Goal: Task Accomplishment & Management: Manage account settings

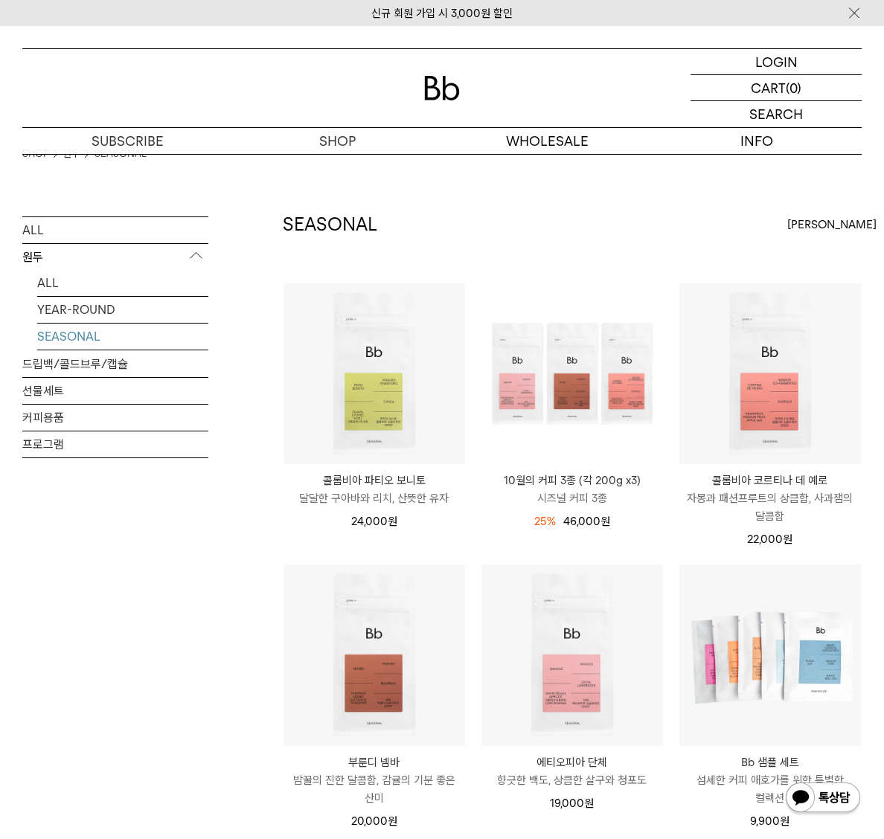
scroll to position [13, 0]
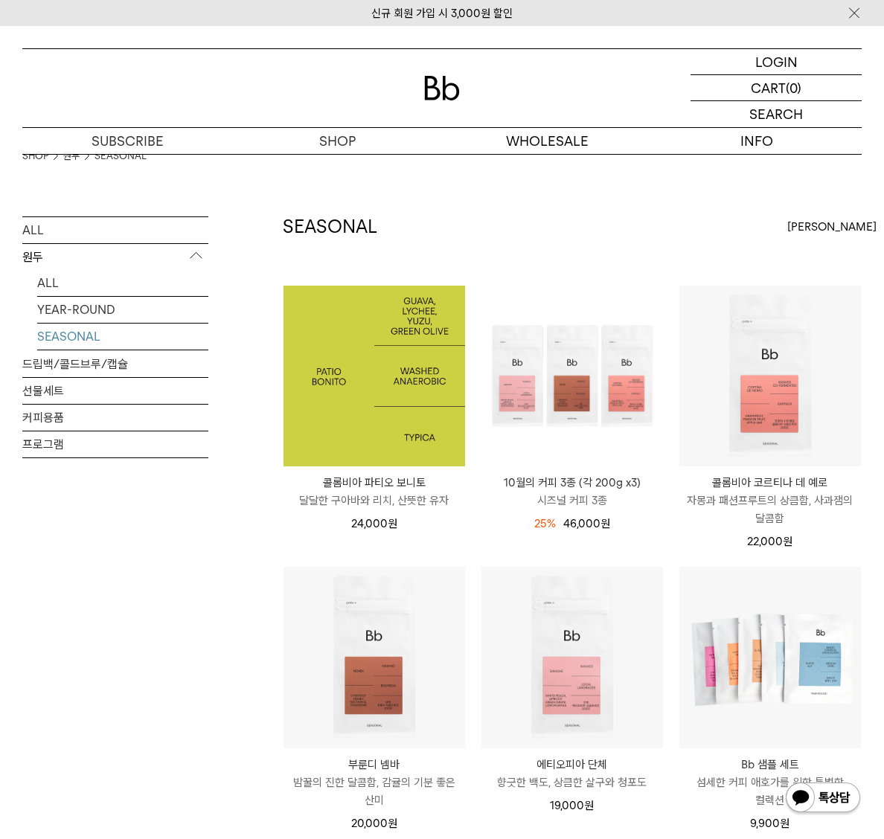
click at [414, 341] on img at bounding box center [373, 376] width 181 height 181
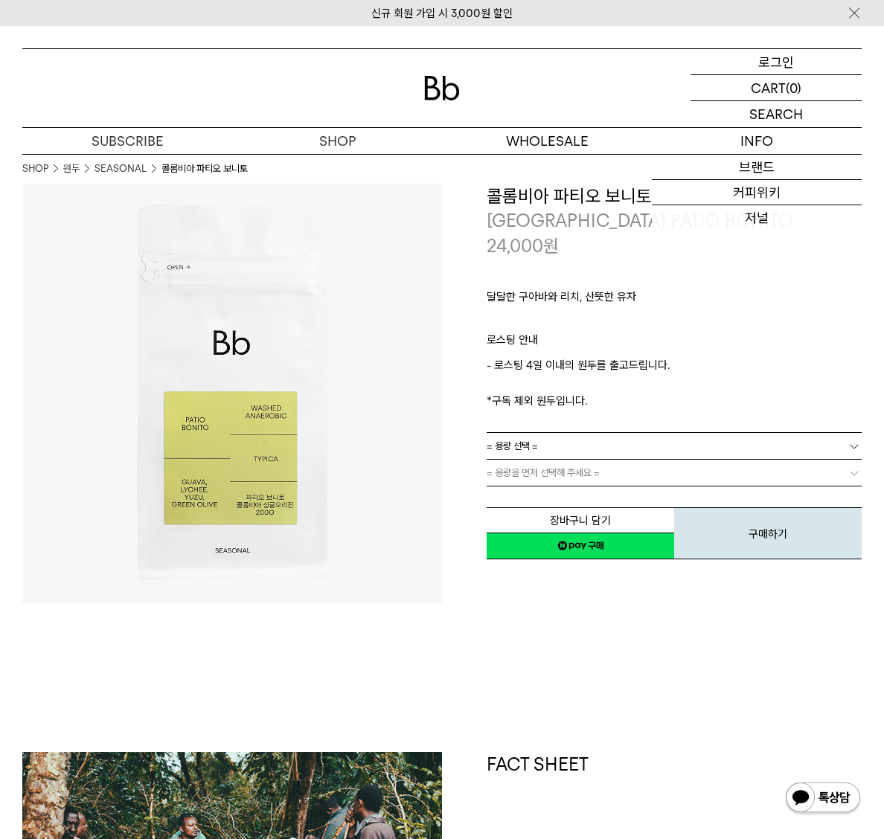
click at [759, 62] on p "로그인" at bounding box center [776, 61] width 36 height 25
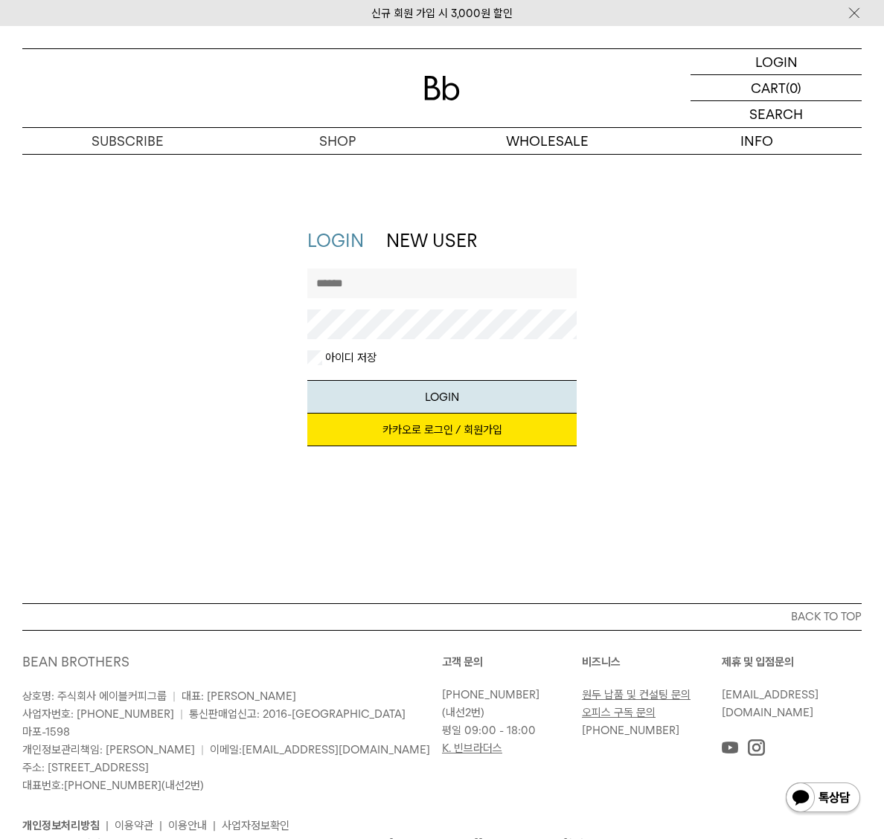
click at [394, 277] on input "text" at bounding box center [442, 283] width 270 height 30
click at [464, 434] on link "카카오로 로그인 / 회원가입" at bounding box center [442, 430] width 270 height 33
click at [350, 286] on input "text" at bounding box center [442, 283] width 270 height 30
type input "********"
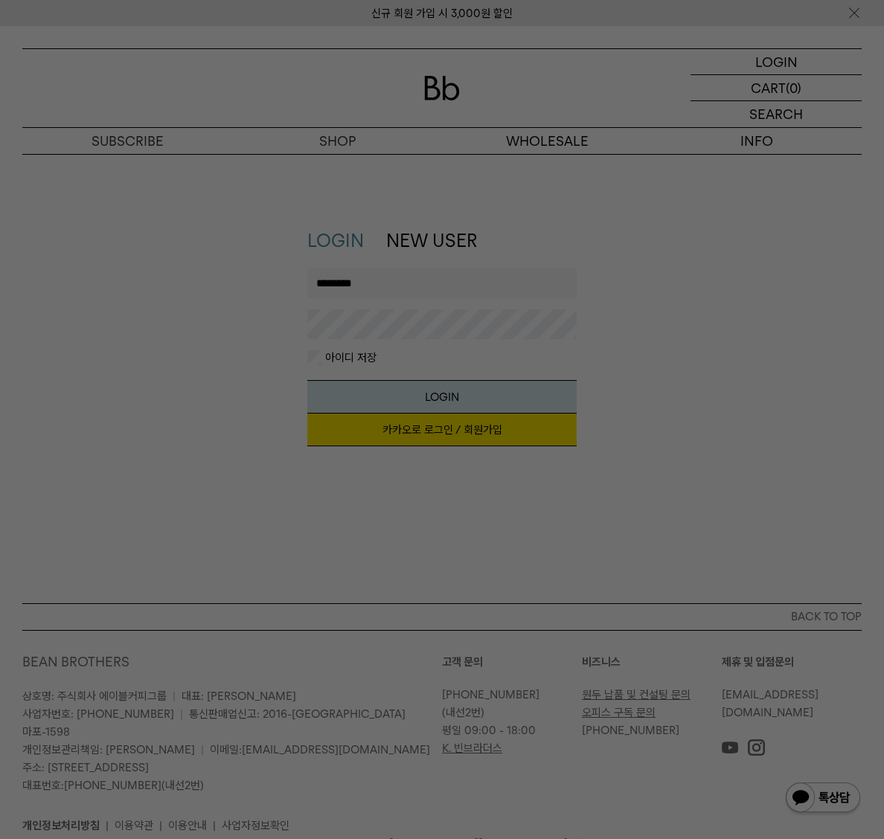
click at [307, 380] on button "LOGIN" at bounding box center [442, 396] width 270 height 33
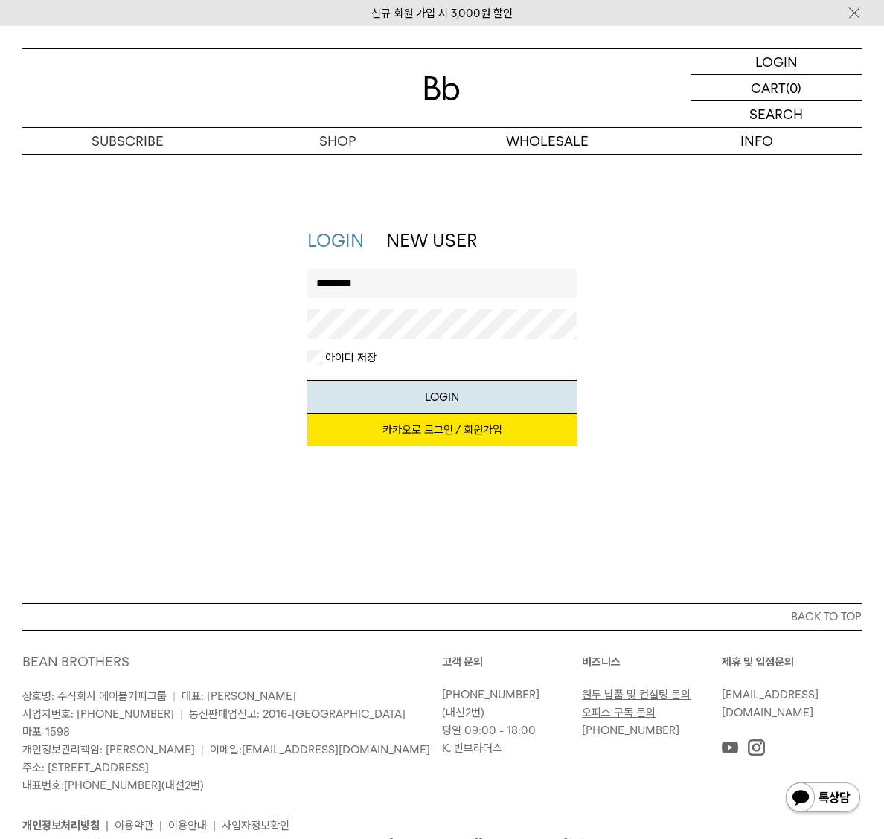
click at [414, 427] on link "카카오로 로그인 / 회원가입" at bounding box center [442, 430] width 270 height 33
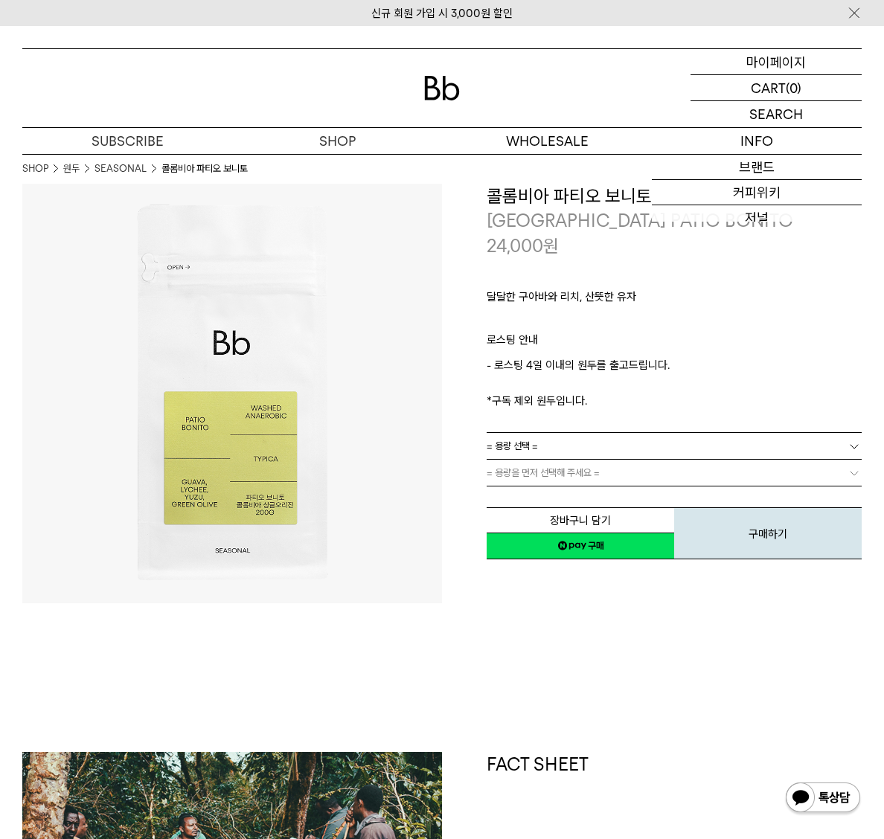
click at [782, 61] on p "마이페이지" at bounding box center [775, 61] width 59 height 25
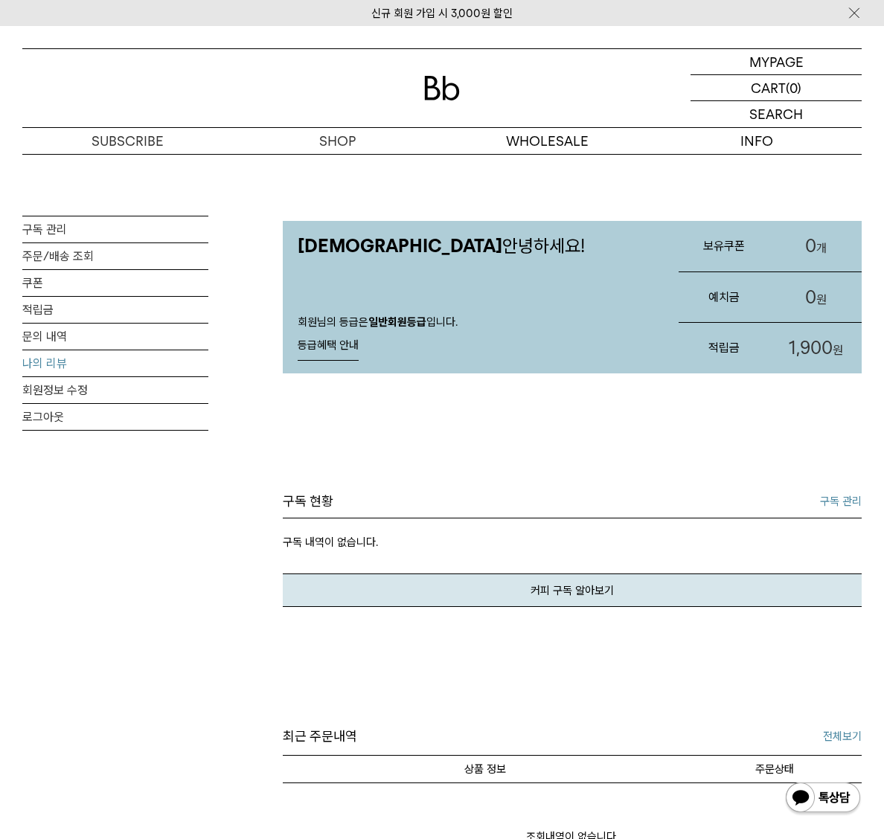
click at [63, 361] on link "나의 리뷰" at bounding box center [115, 363] width 186 height 26
click at [57, 369] on link "나의 리뷰" at bounding box center [115, 363] width 186 height 26
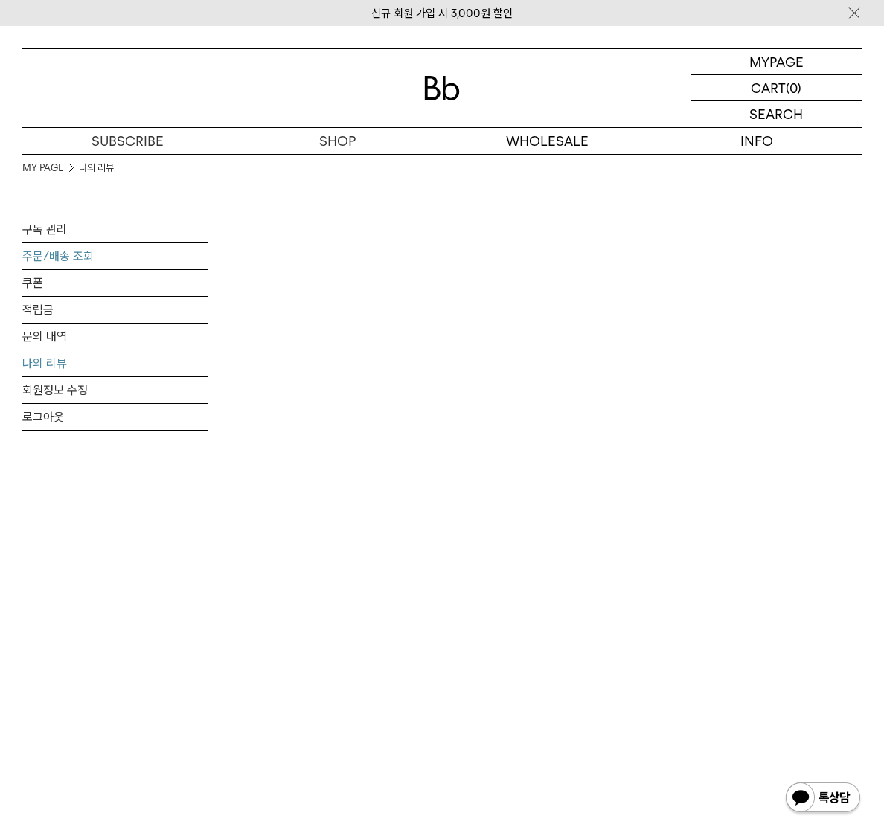
click at [55, 256] on link "주문/배송 조회" at bounding box center [115, 256] width 186 height 26
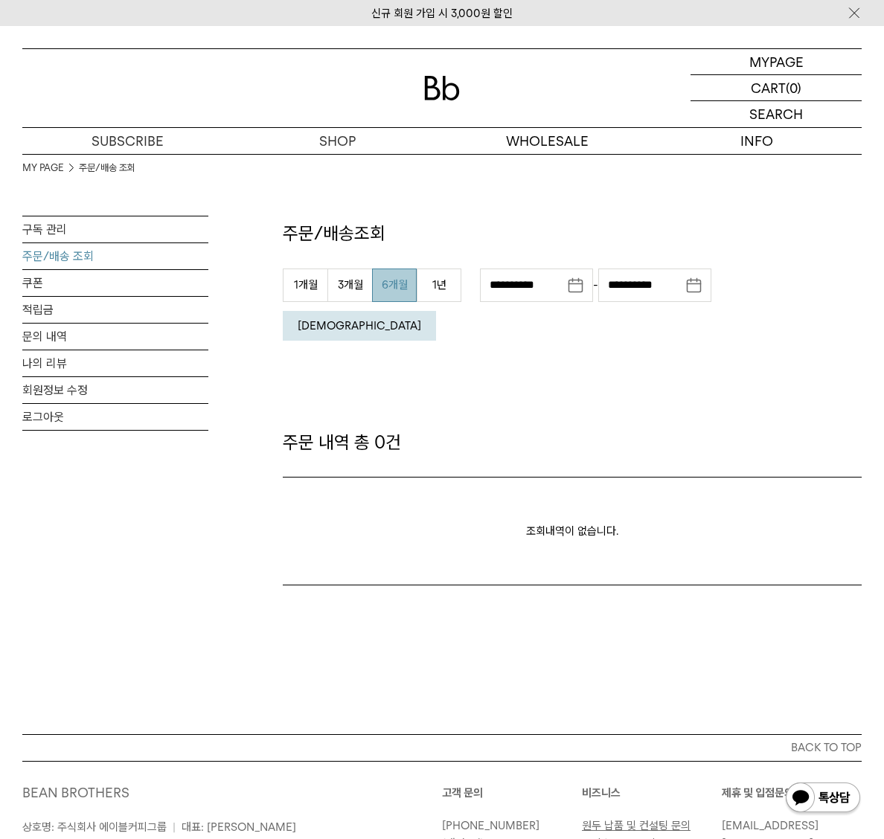
drag, startPoint x: 364, startPoint y: 283, endPoint x: 380, endPoint y: 283, distance: 15.6
click at [371, 283] on button "3개월" at bounding box center [349, 284] width 45 height 33
type input "**********"
click at [436, 311] on button "[DEMOGRAPHIC_DATA]" at bounding box center [359, 326] width 153 height 30
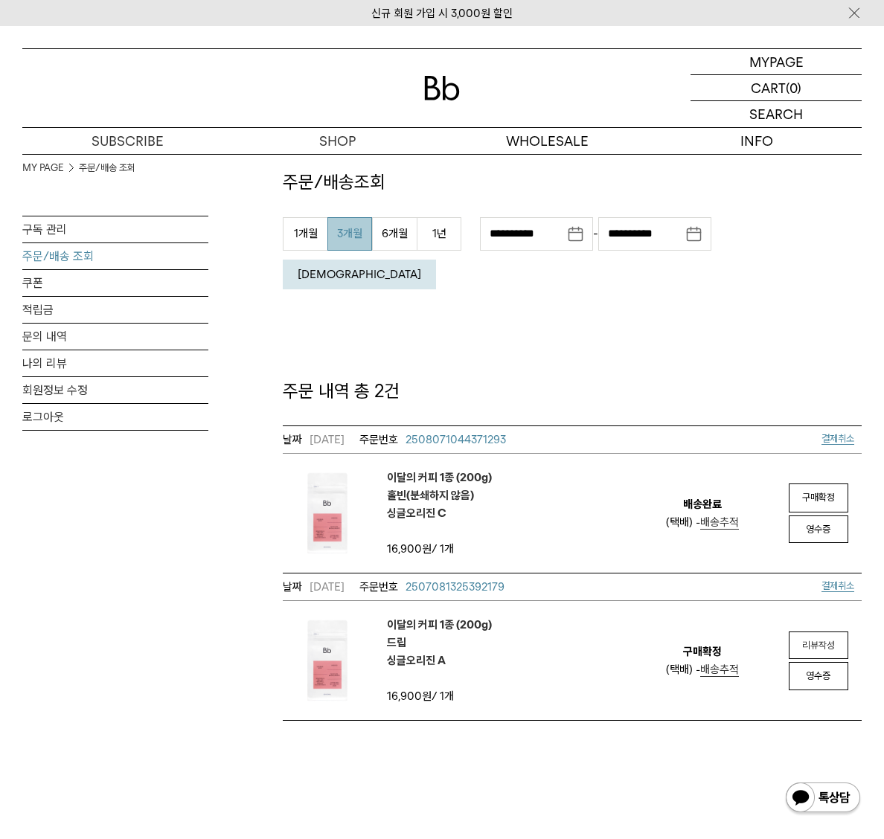
scroll to position [50, 0]
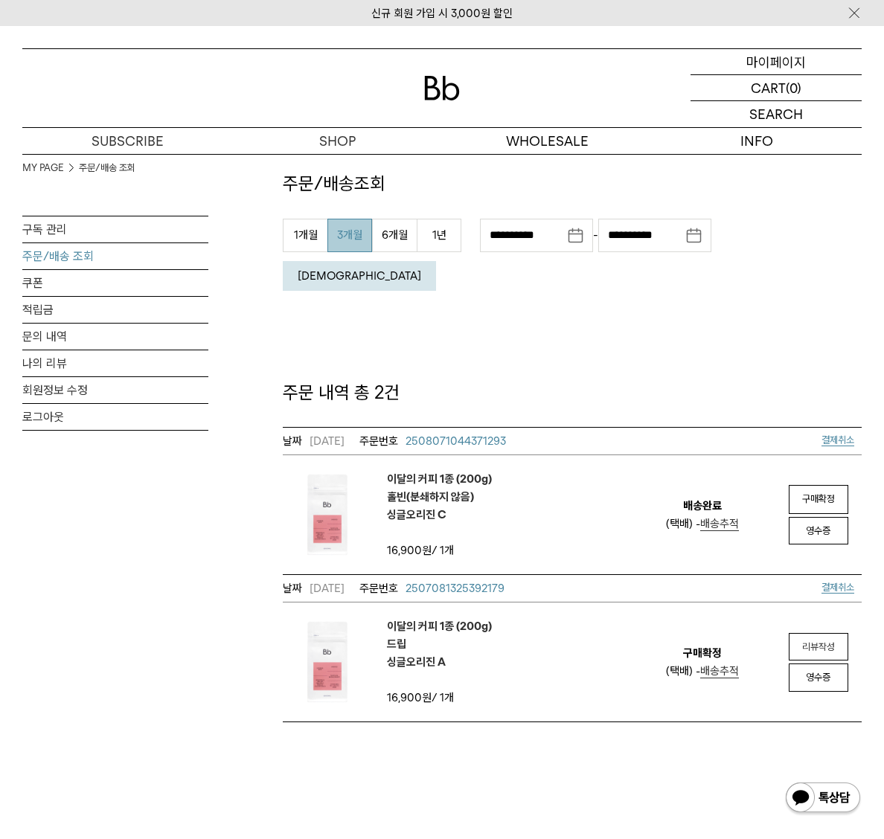
click at [770, 62] on p "마이페이지" at bounding box center [775, 61] width 59 height 25
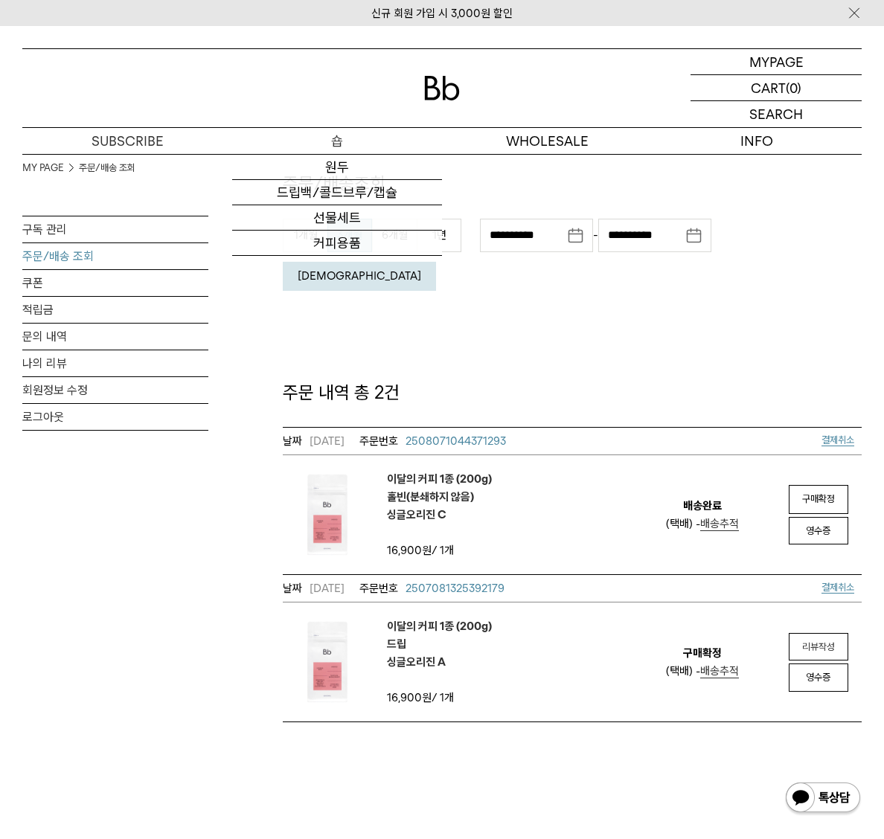
click at [332, 135] on p "숍" at bounding box center [337, 141] width 210 height 26
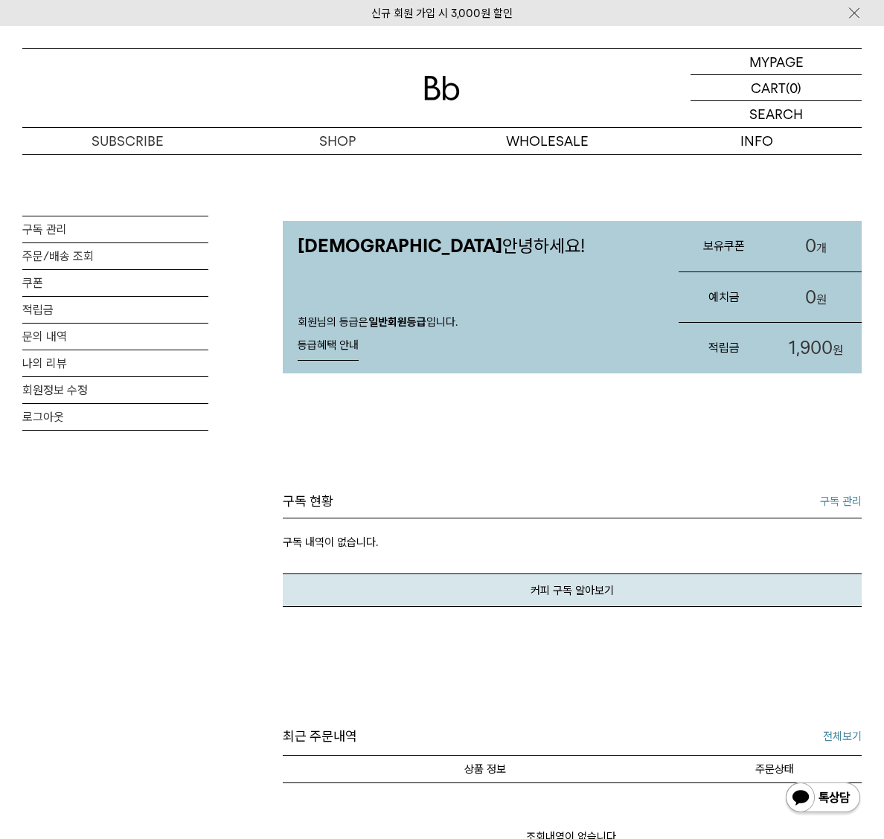
click at [439, 65] on div at bounding box center [441, 88] width 839 height 78
click at [441, 89] on img at bounding box center [442, 88] width 36 height 25
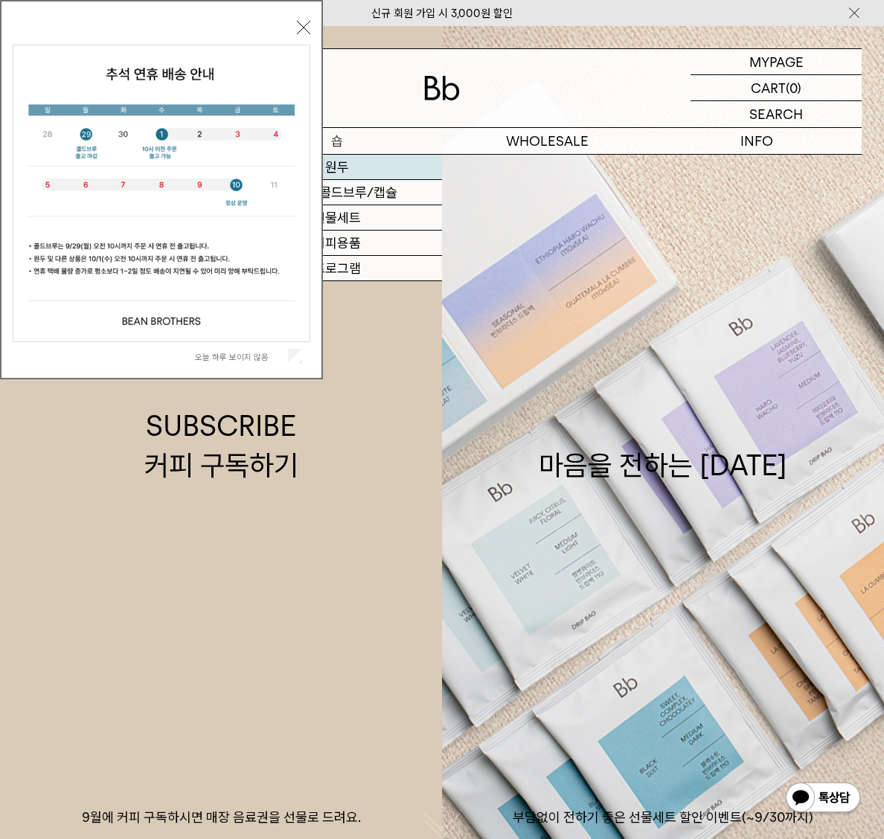
click at [347, 164] on link "원두" at bounding box center [337, 167] width 210 height 25
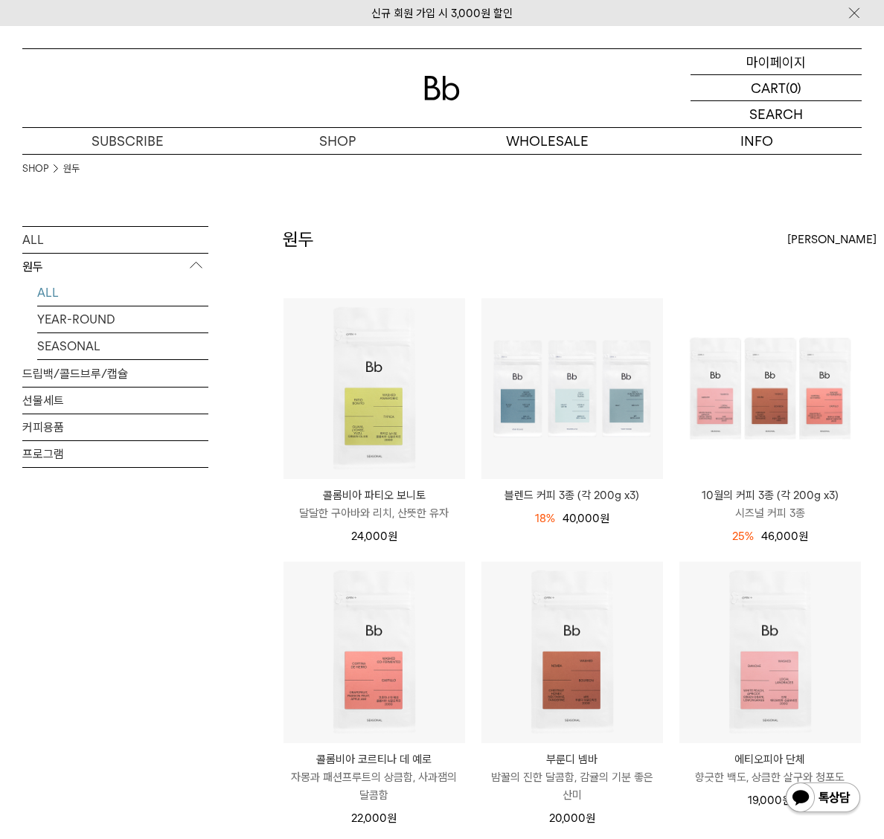
click at [769, 68] on p "마이페이지" at bounding box center [775, 61] width 59 height 25
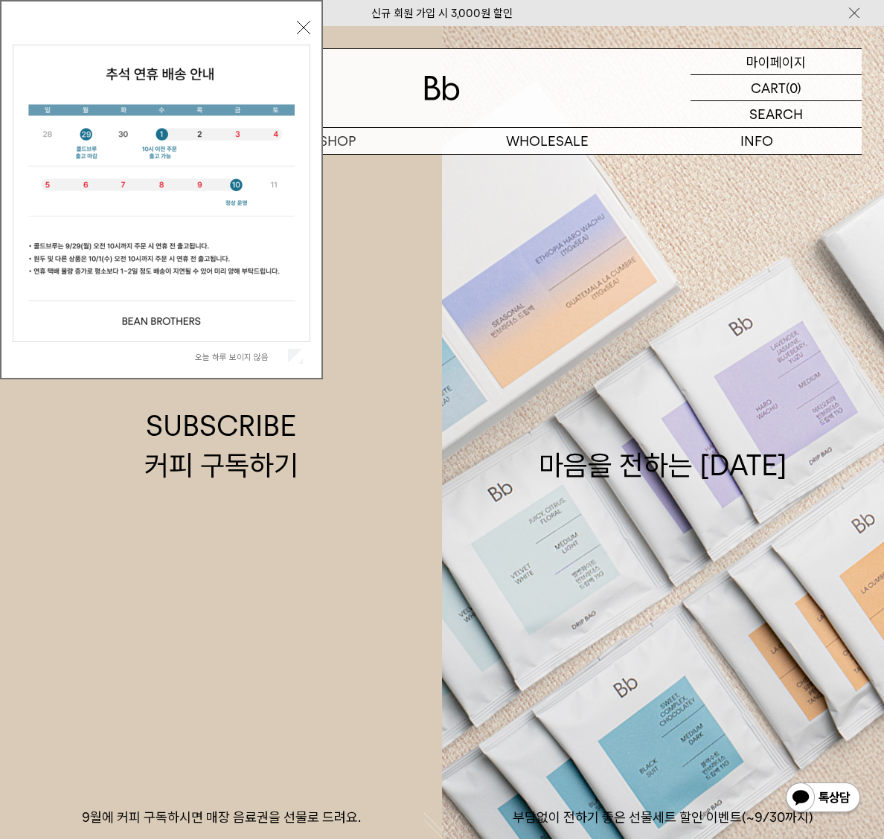
click at [783, 64] on p "마이페이지" at bounding box center [775, 61] width 59 height 25
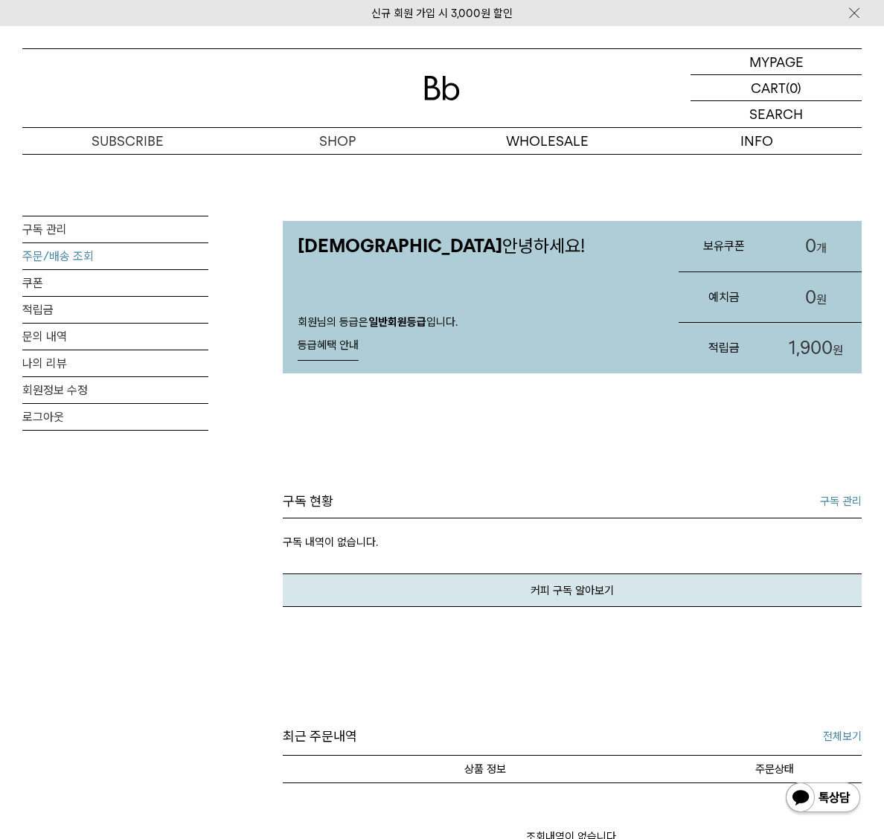
click at [65, 257] on link "주문/배송 조회" at bounding box center [115, 256] width 186 height 26
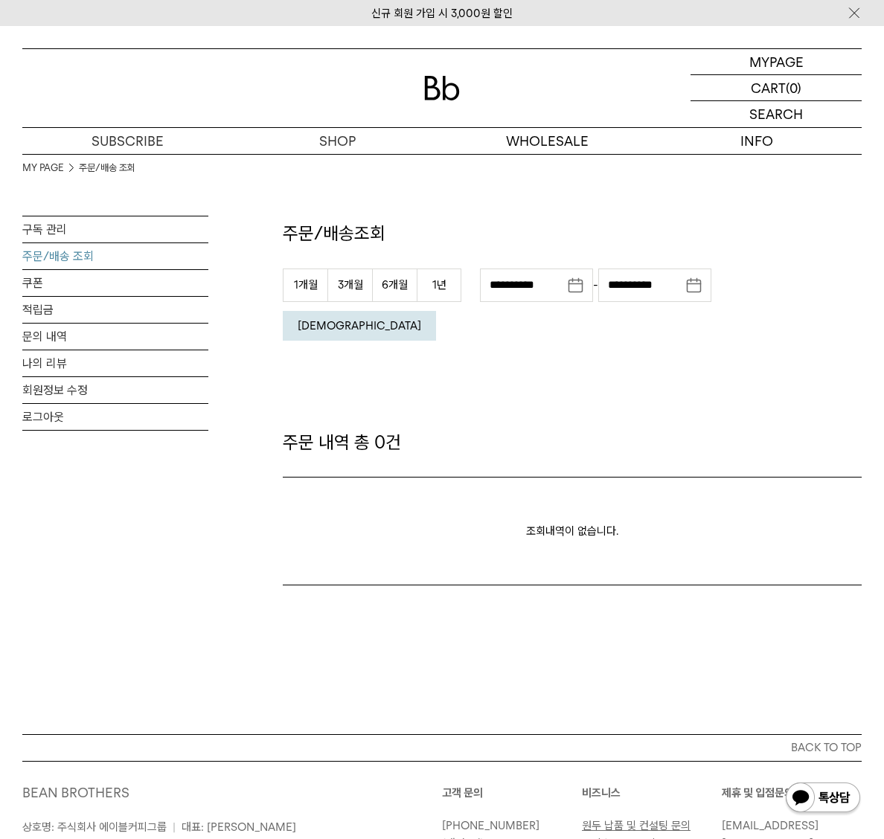
drag, startPoint x: 399, startPoint y: 286, endPoint x: 660, endPoint y: 284, distance: 260.3
click at [409, 286] on button "6개월" at bounding box center [394, 284] width 45 height 33
type input "**********"
click at [421, 319] on em "[DEMOGRAPHIC_DATA]" at bounding box center [358, 325] width 123 height 13
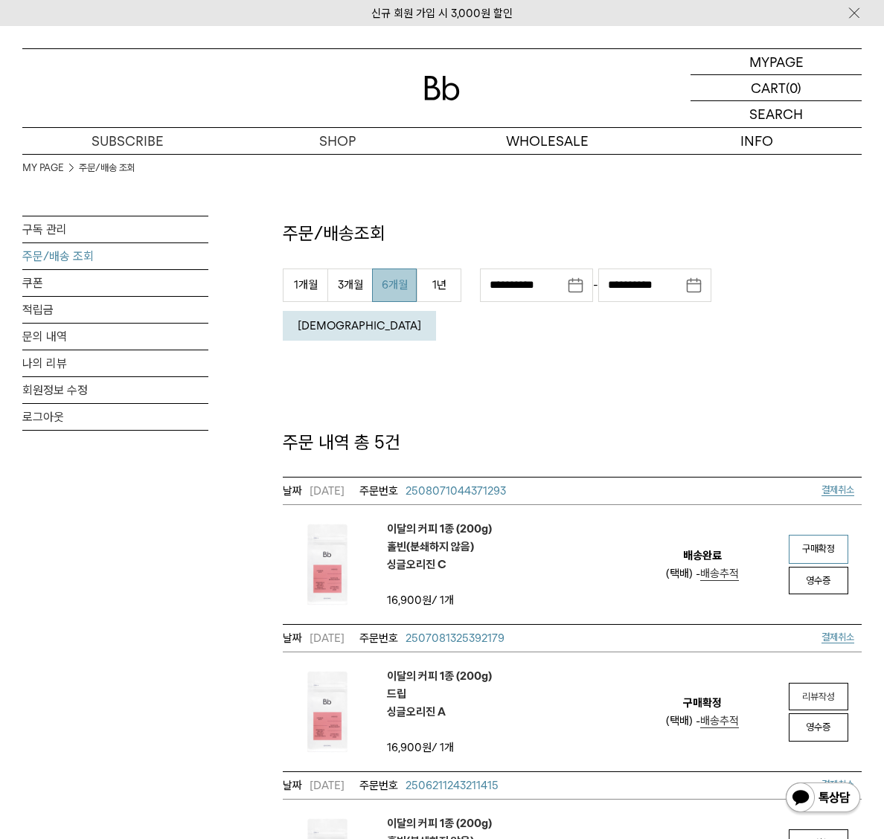
click at [808, 543] on span "구매확정" at bounding box center [818, 548] width 33 height 11
click at [628, 430] on p "주문 내역 총 5건" at bounding box center [572, 442] width 579 height 25
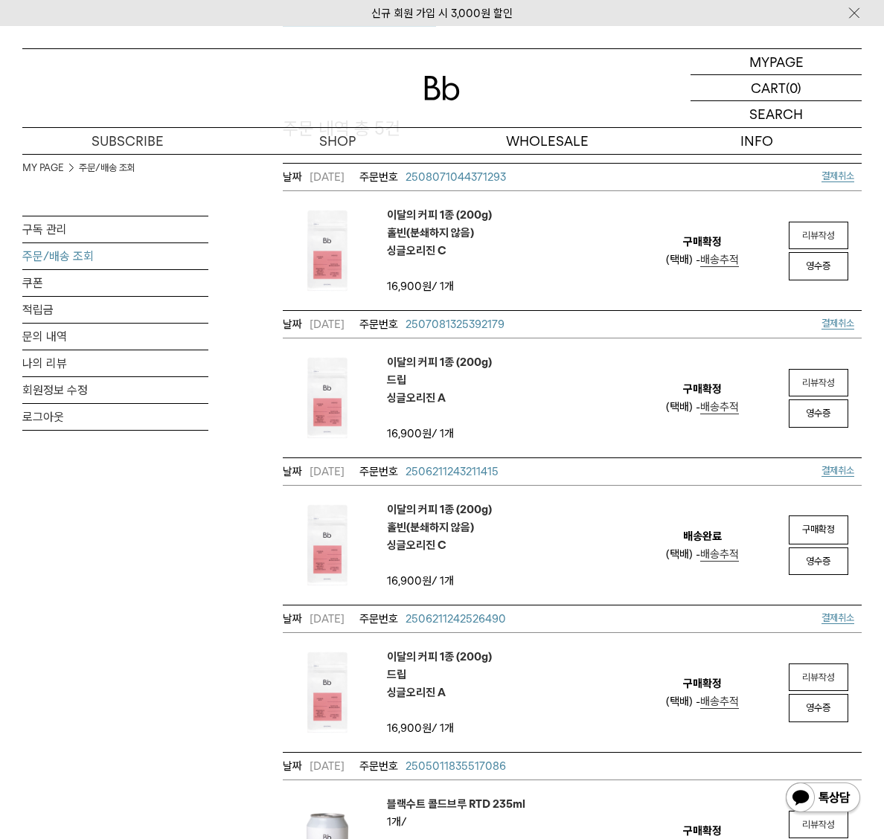
scroll to position [335, 0]
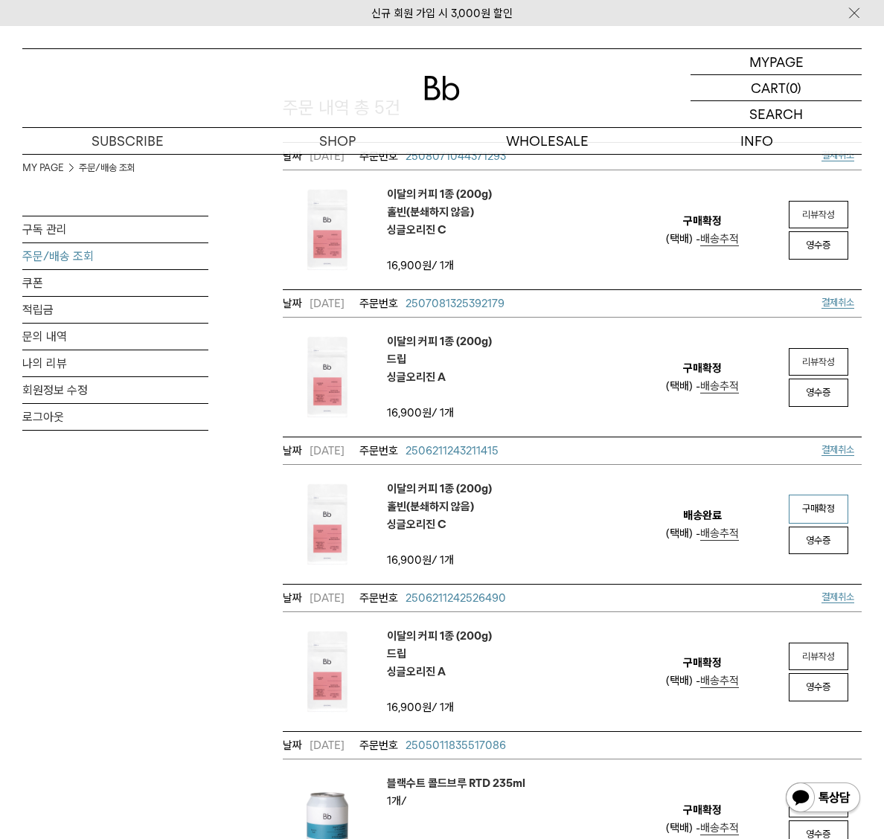
click at [808, 503] on span "구매확정" at bounding box center [818, 508] width 33 height 11
click at [820, 356] on em "리뷰작성" at bounding box center [818, 361] width 33 height 11
click at [811, 209] on em "리뷰작성" at bounding box center [818, 214] width 33 height 11
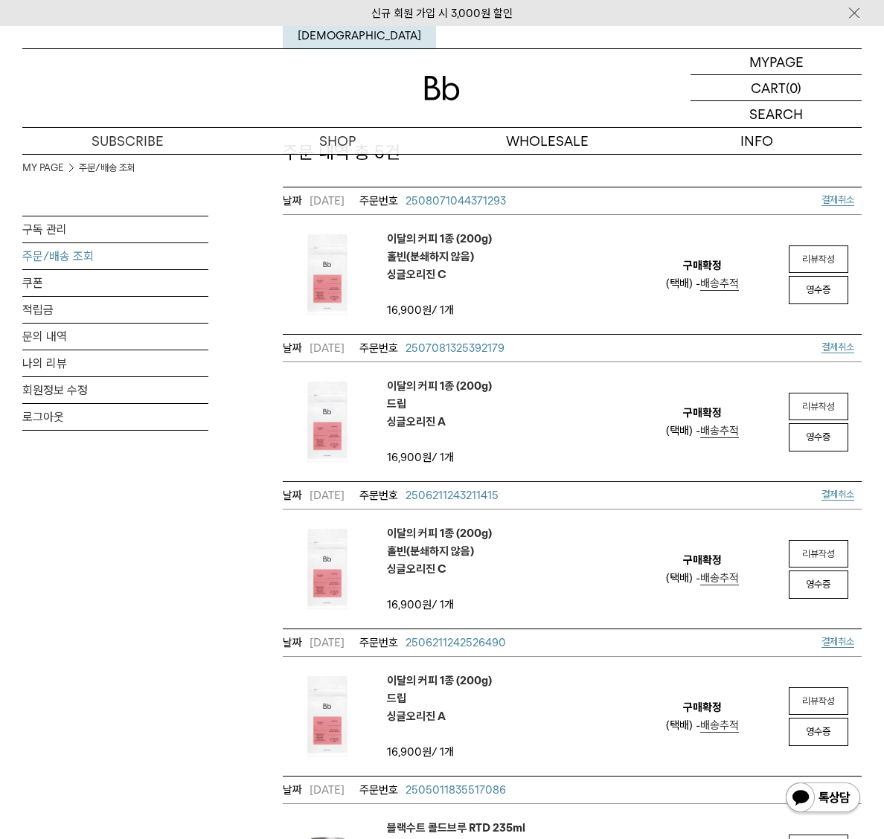
scroll to position [273, 0]
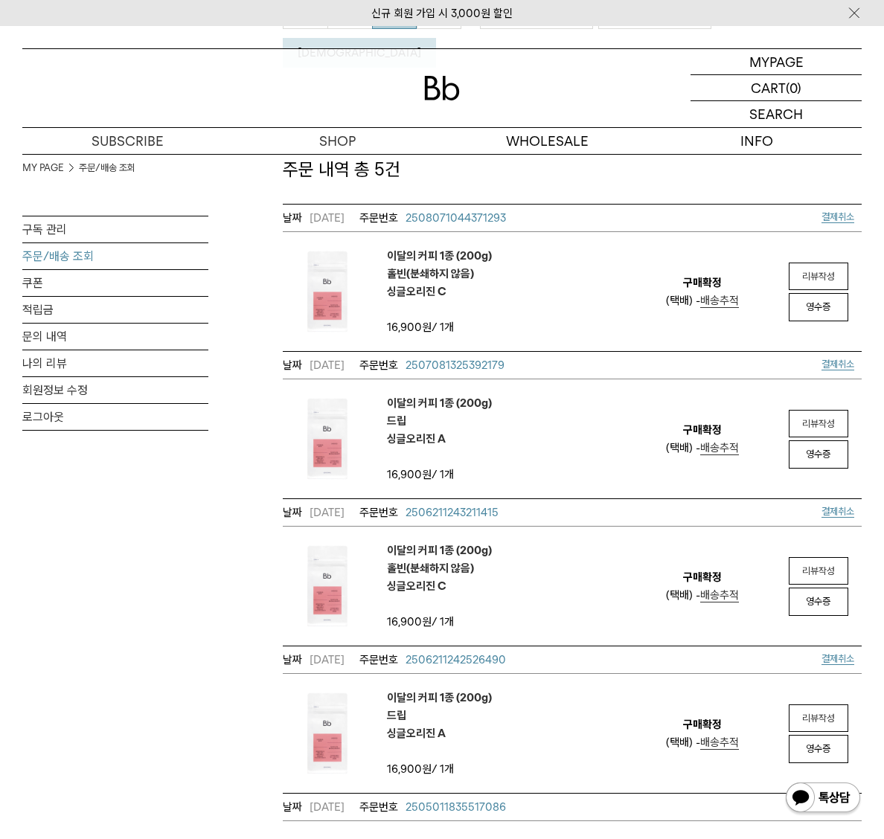
click at [814, 565] on em "리뷰작성" at bounding box center [818, 570] width 33 height 11
click at [812, 713] on em "리뷰작성" at bounding box center [818, 718] width 33 height 11
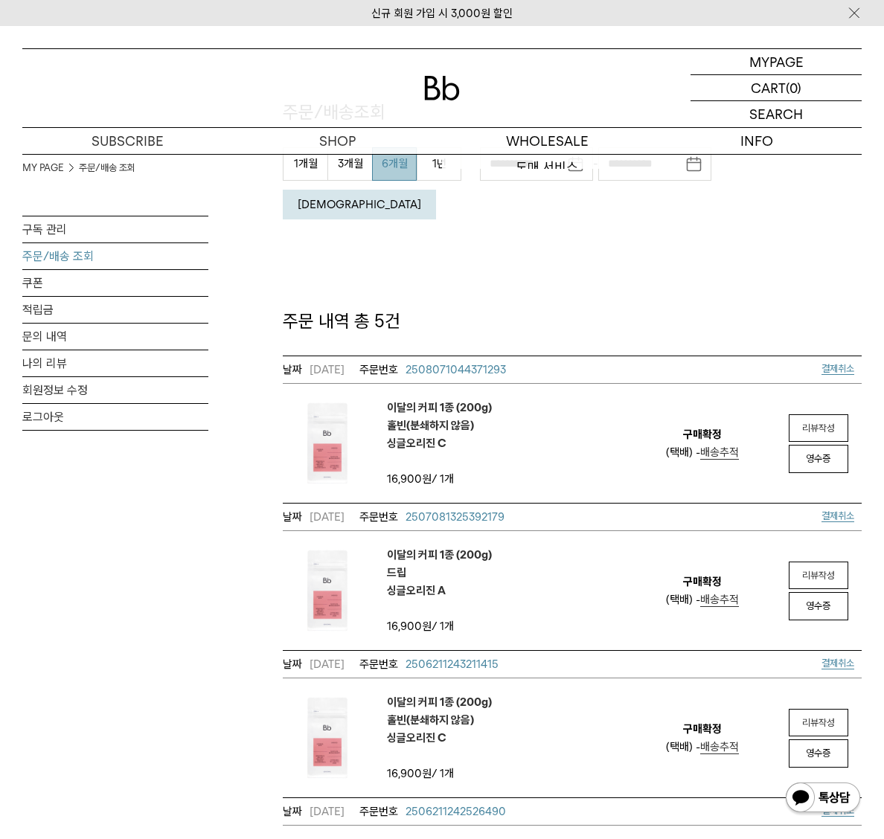
scroll to position [97, 0]
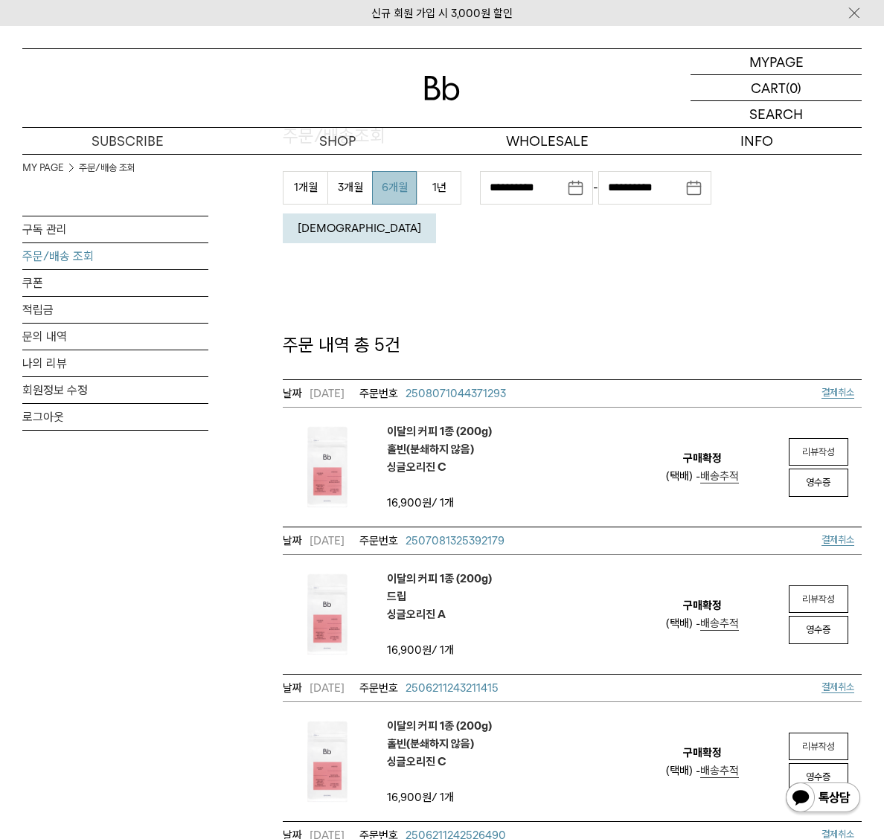
click at [490, 387] on span "2508071044371293" at bounding box center [455, 393] width 100 height 13
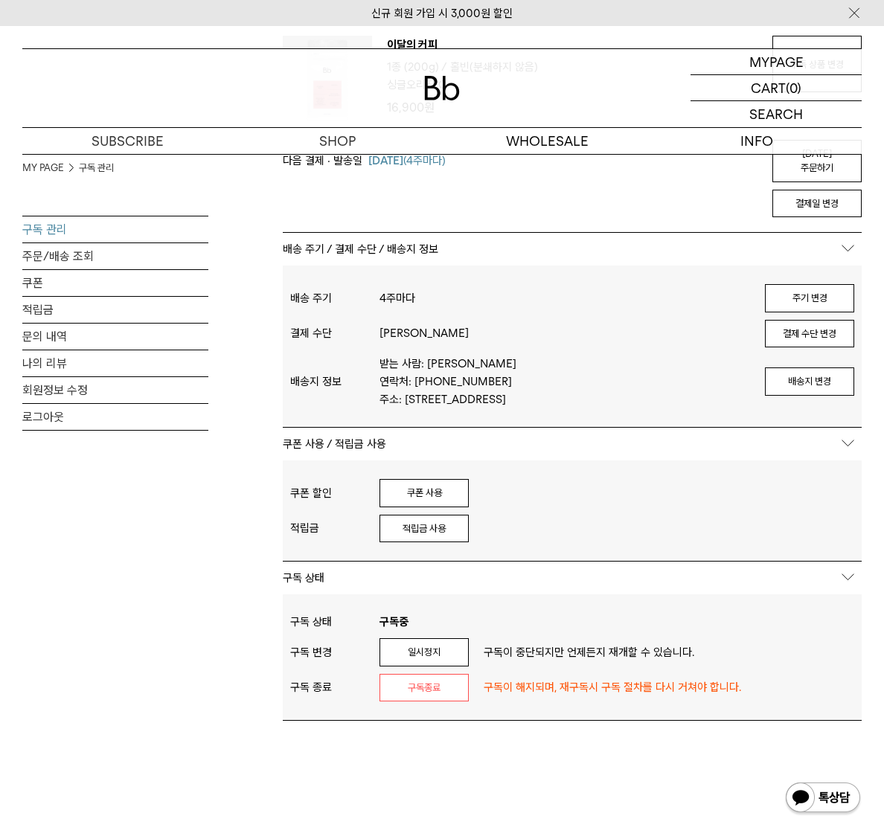
scroll to position [160, 0]
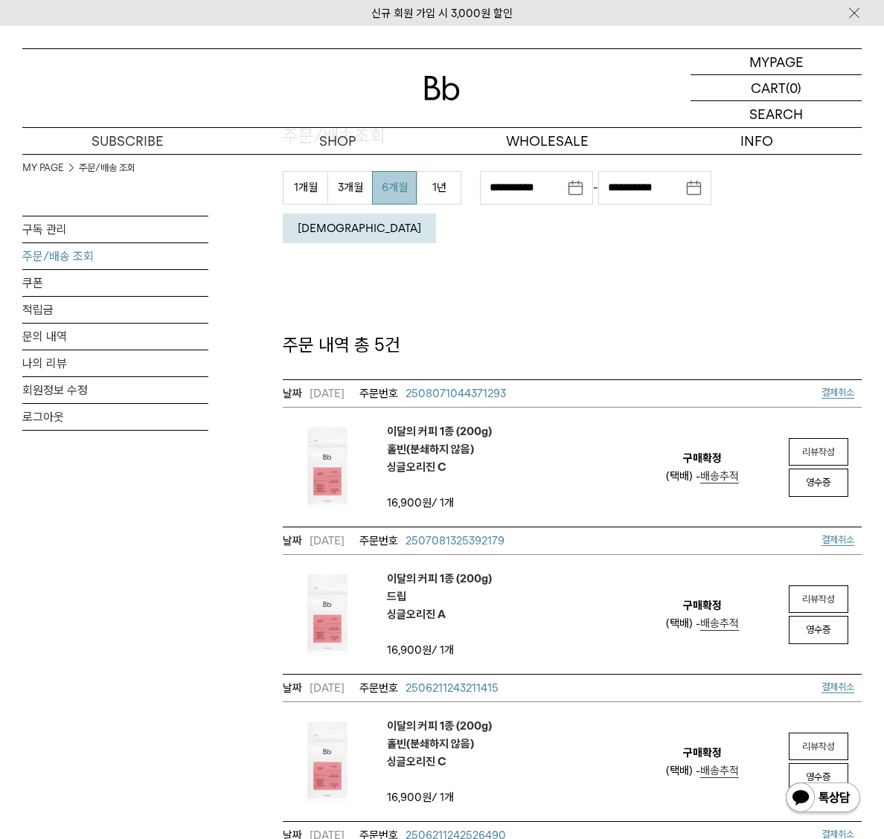
click at [457, 570] on em "이달의 커피 1종 (200g) 드립 싱글오리진 A" at bounding box center [439, 597] width 105 height 54
click at [463, 534] on span "2507081325392179" at bounding box center [454, 540] width 99 height 13
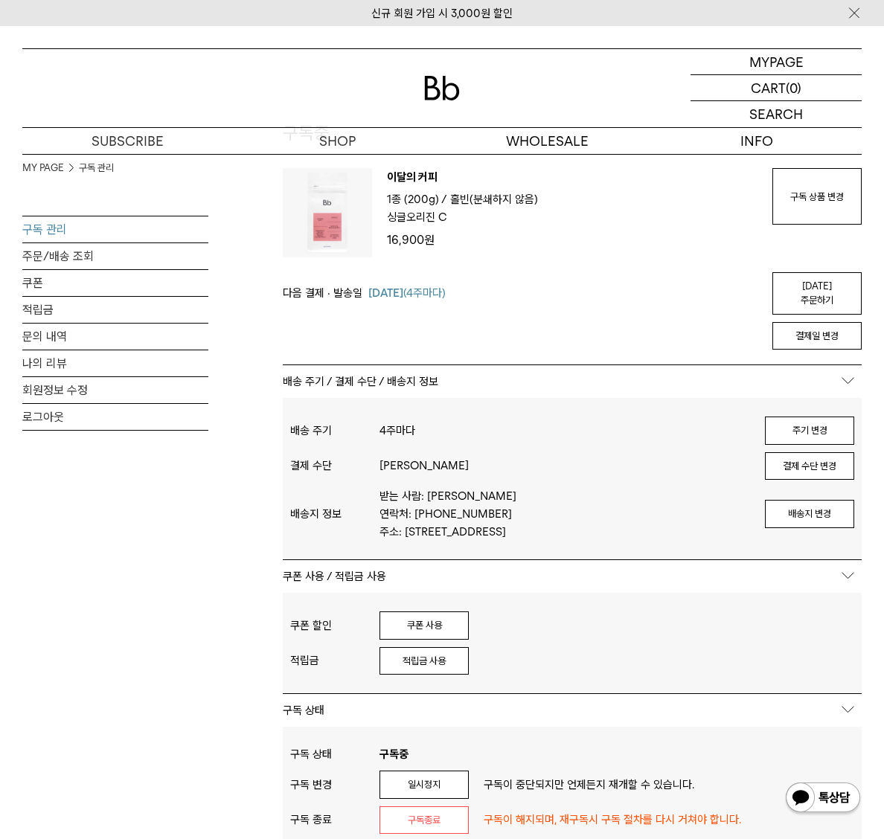
scroll to position [134, 0]
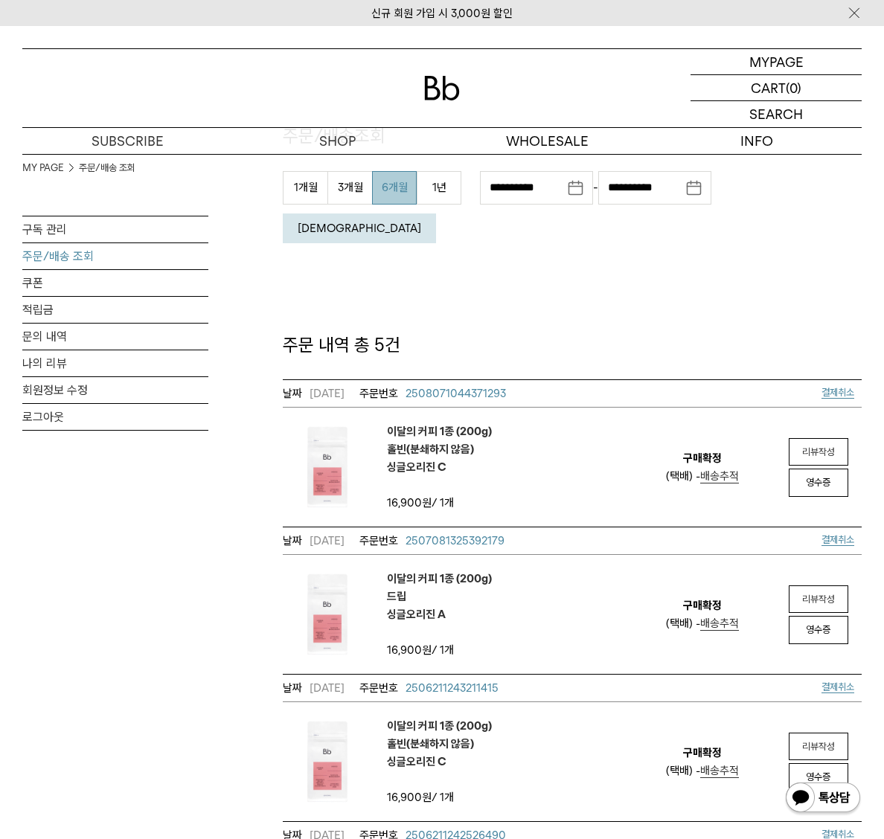
click at [829, 446] on em "리뷰작성" at bounding box center [818, 451] width 33 height 11
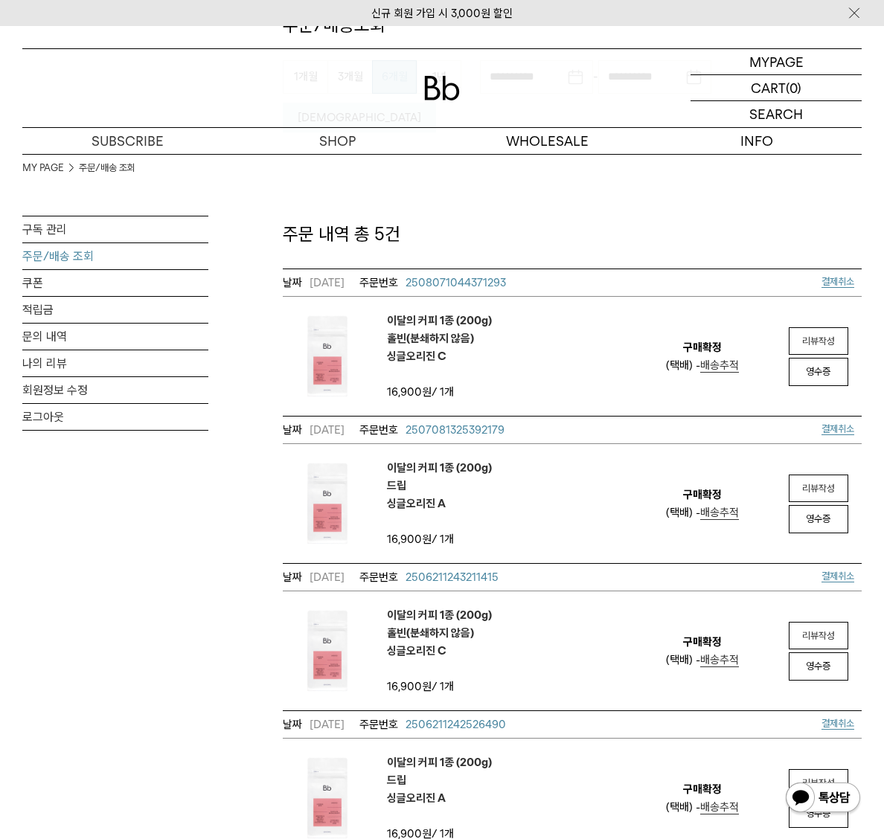
scroll to position [224, 0]
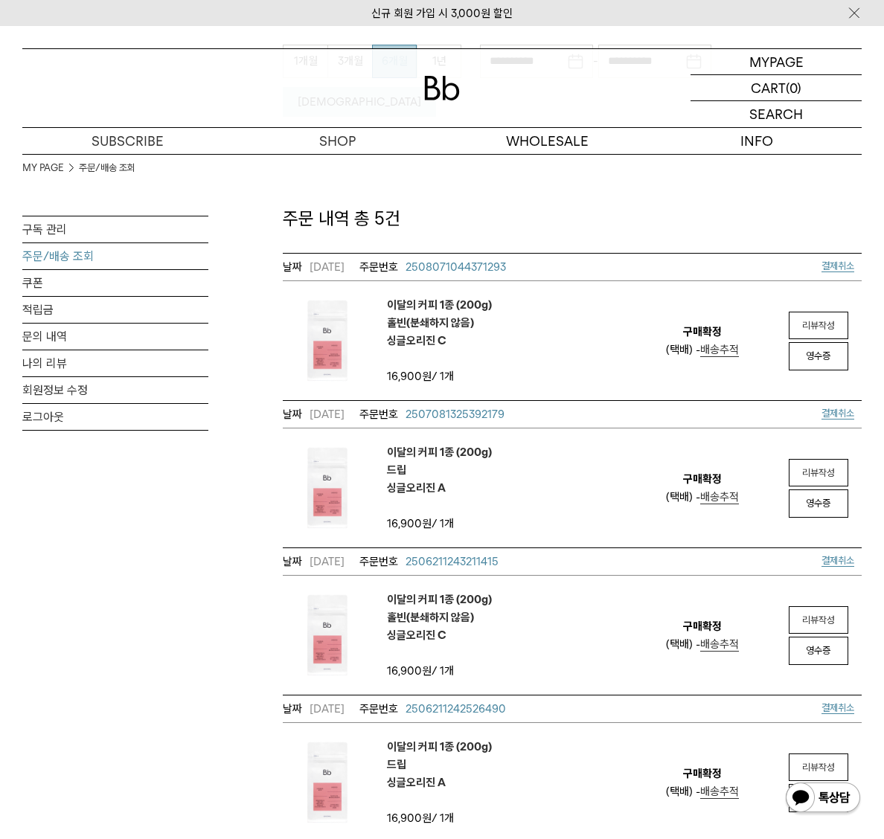
click at [814, 614] on em "리뷰작성" at bounding box center [818, 619] width 33 height 11
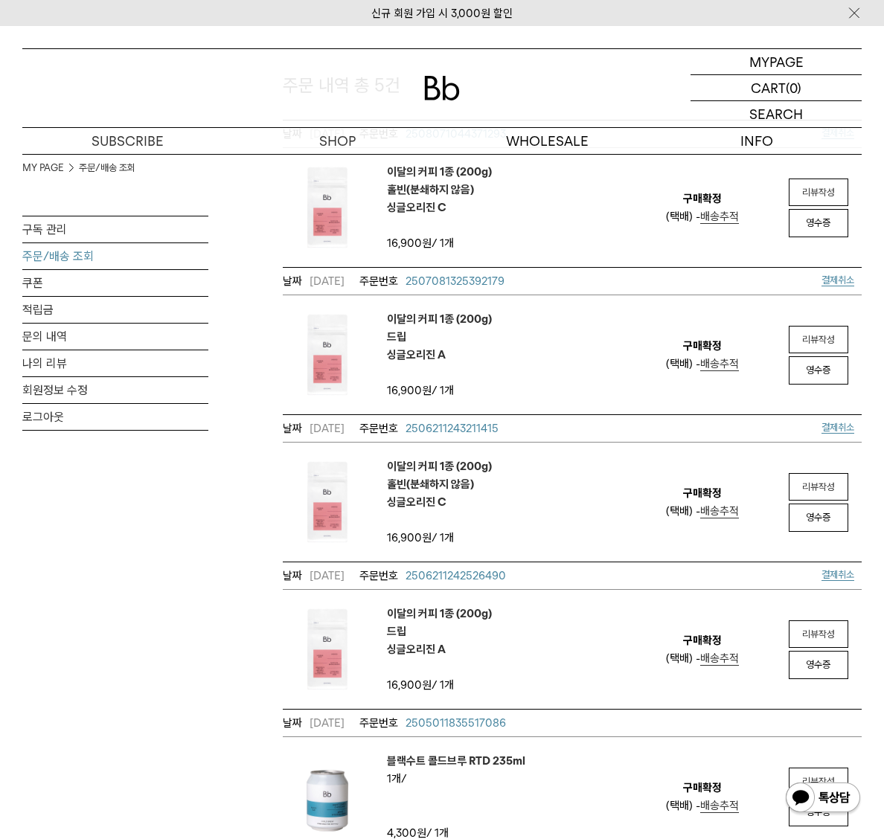
click at [814, 628] on em "리뷰작성" at bounding box center [818, 633] width 33 height 11
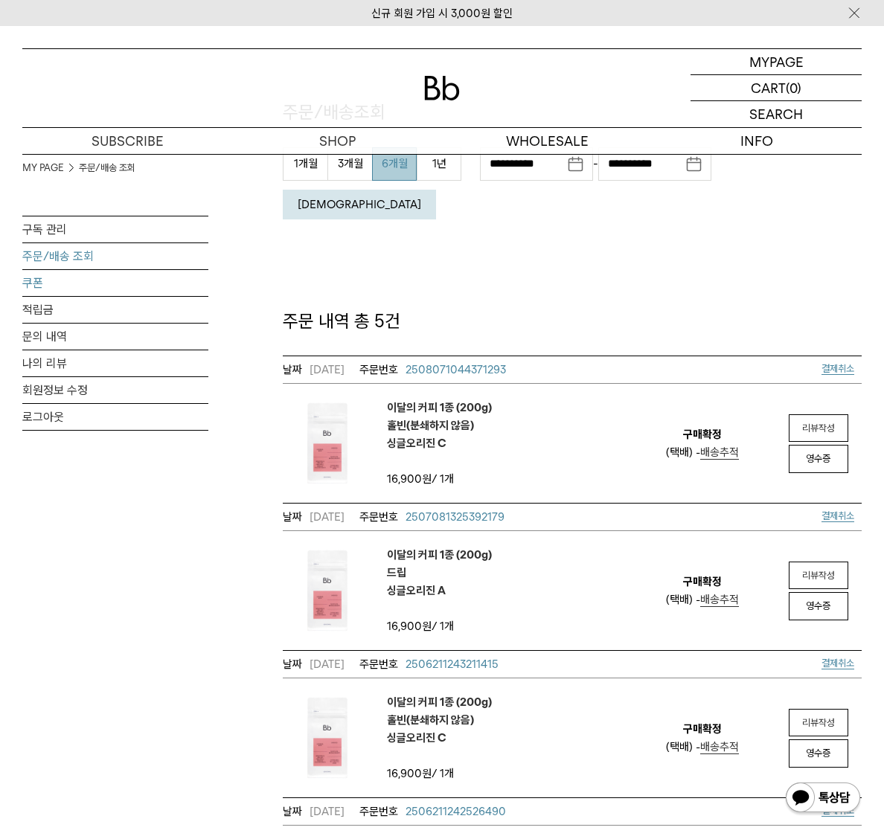
scroll to position [0, 0]
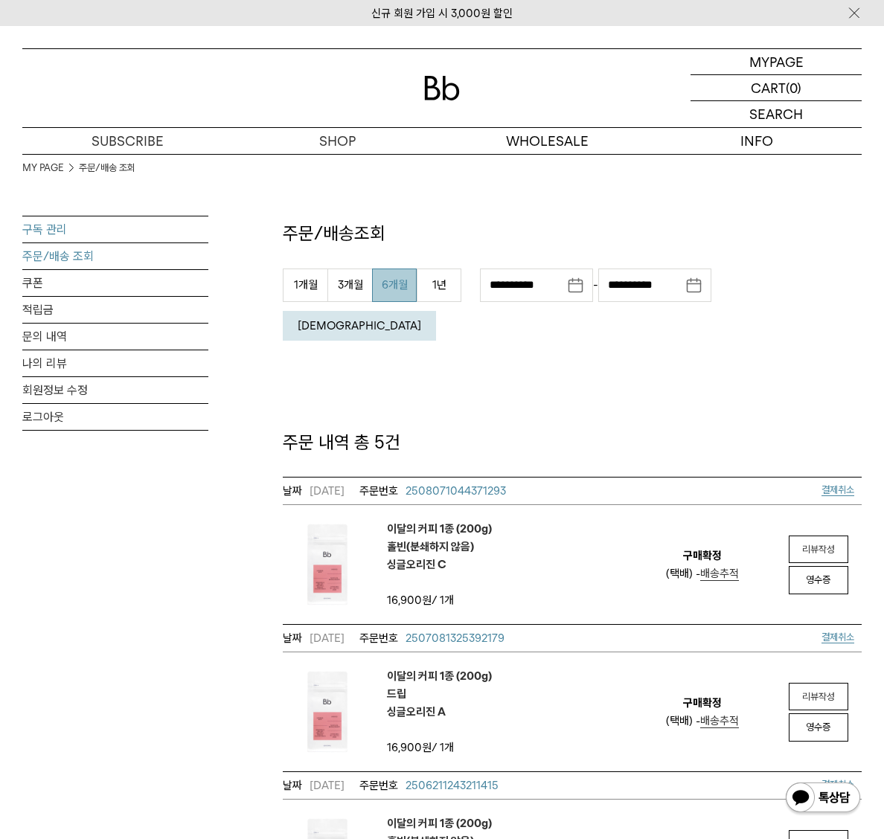
click at [48, 233] on link "구독 관리" at bounding box center [115, 229] width 186 height 26
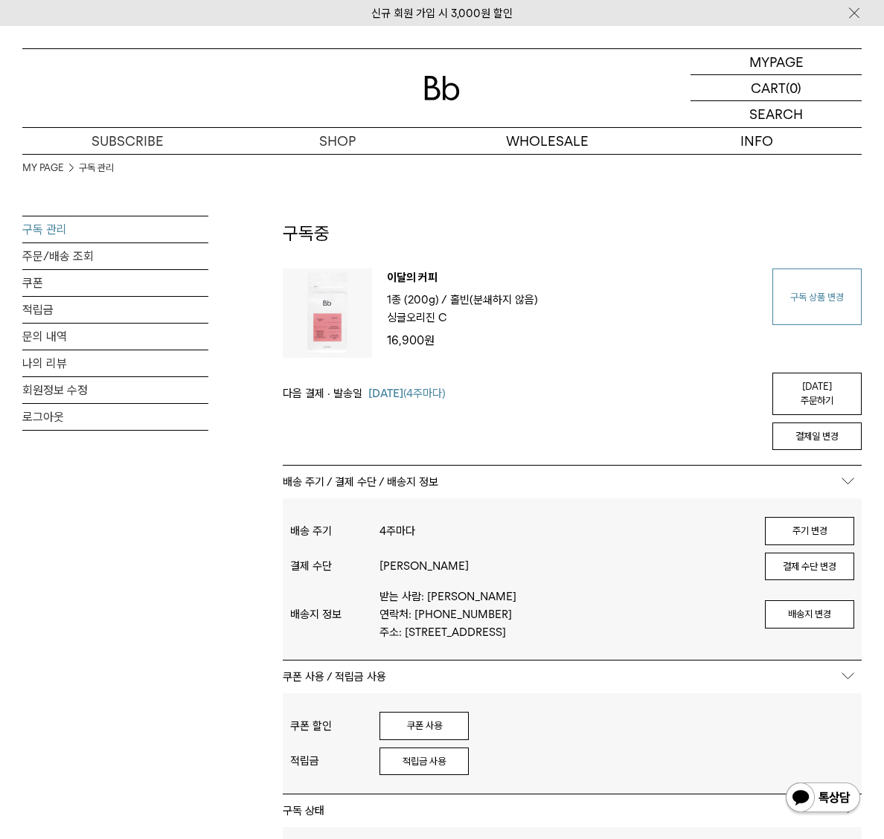
click at [832, 287] on link "구독 상품 변경" at bounding box center [816, 296] width 89 height 57
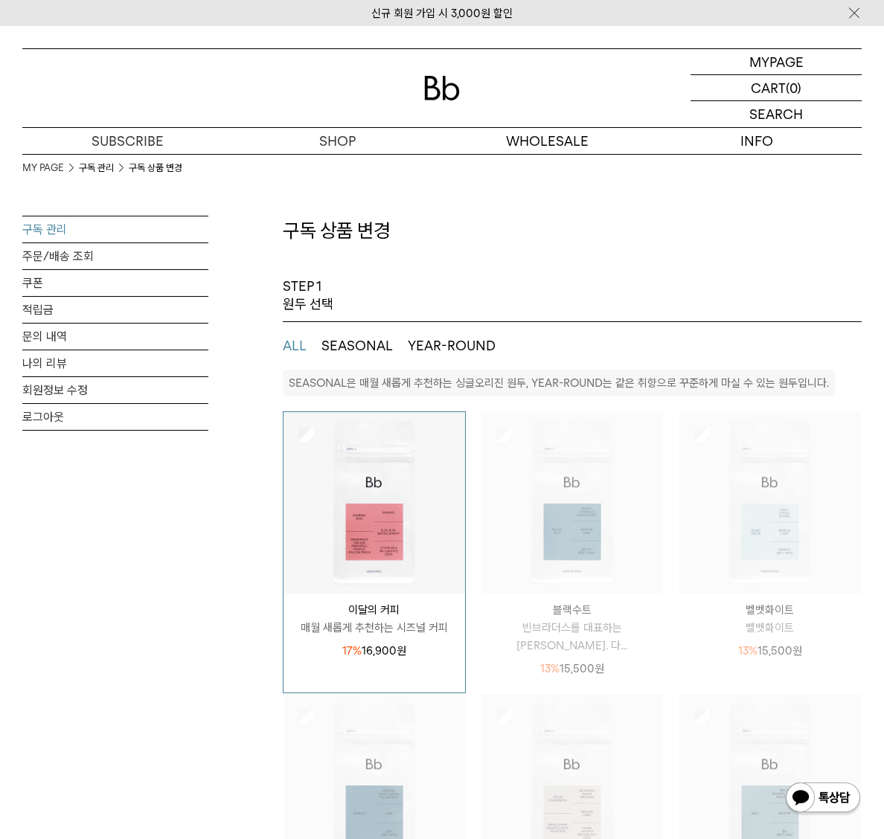
select select "**"
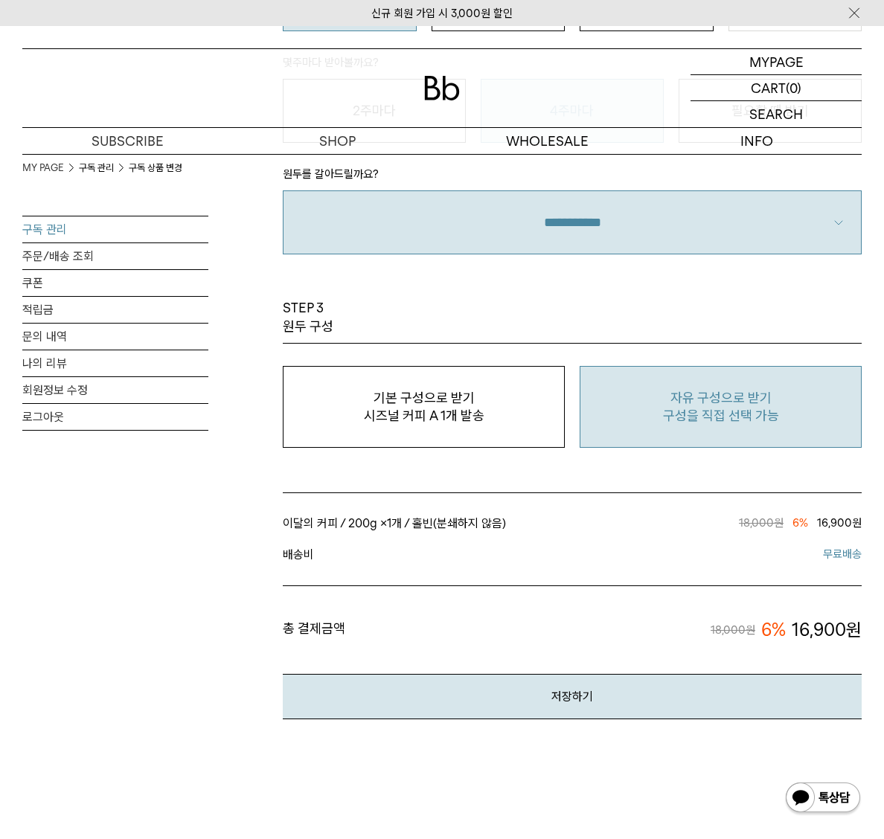
click at [649, 413] on p "구성을 직접 선택 가능" at bounding box center [721, 416] width 266 height 18
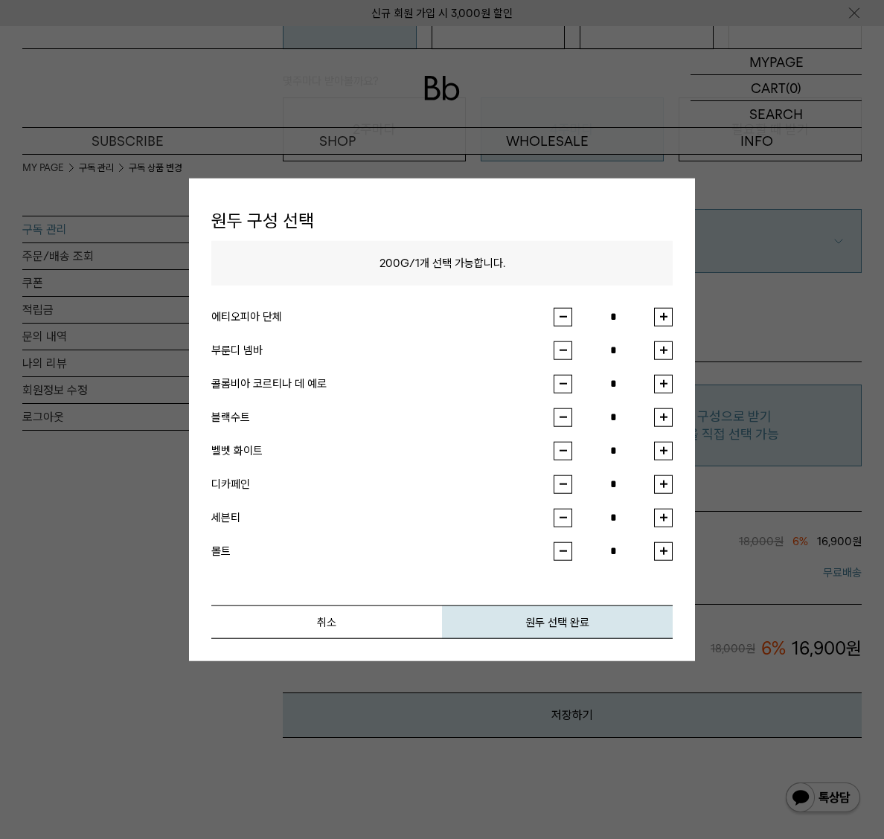
scroll to position [1135, 0]
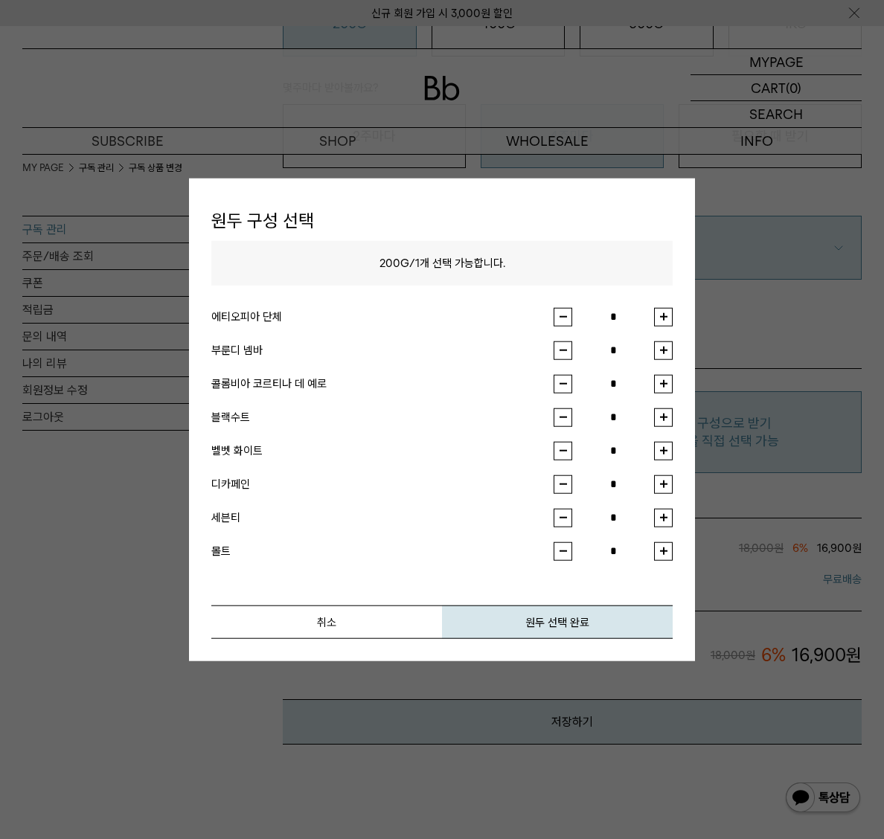
click at [664, 389] on button "button" at bounding box center [663, 383] width 19 height 19
type input "*"
click at [542, 621] on button "원두 선택 완료" at bounding box center [557, 621] width 231 height 33
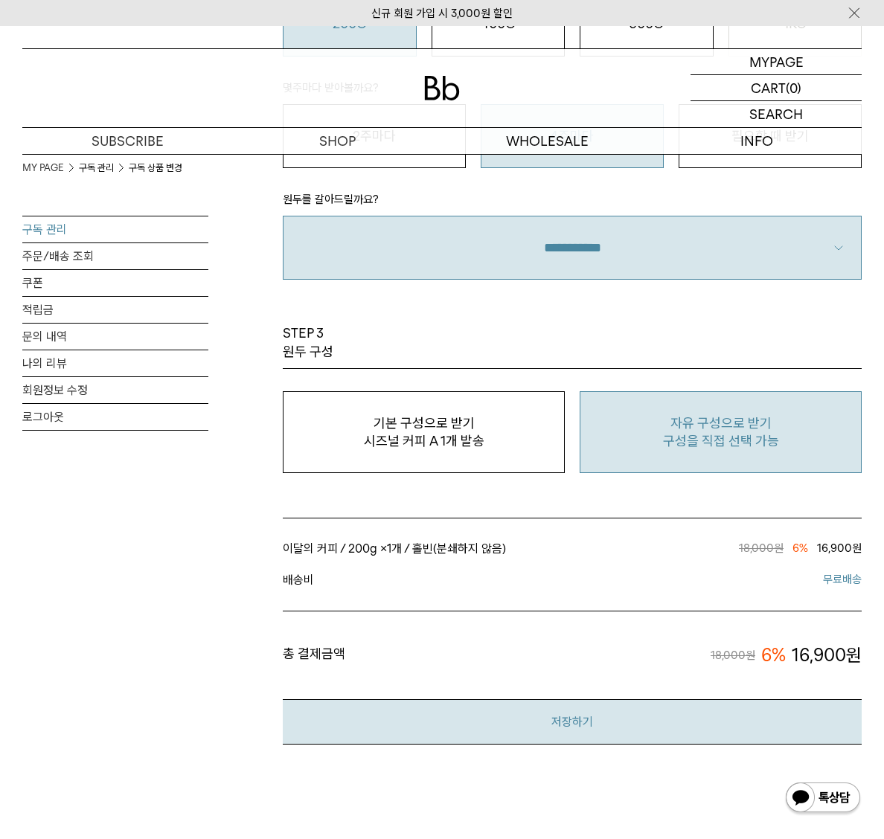
click at [547, 725] on button "저장하기" at bounding box center [572, 721] width 579 height 45
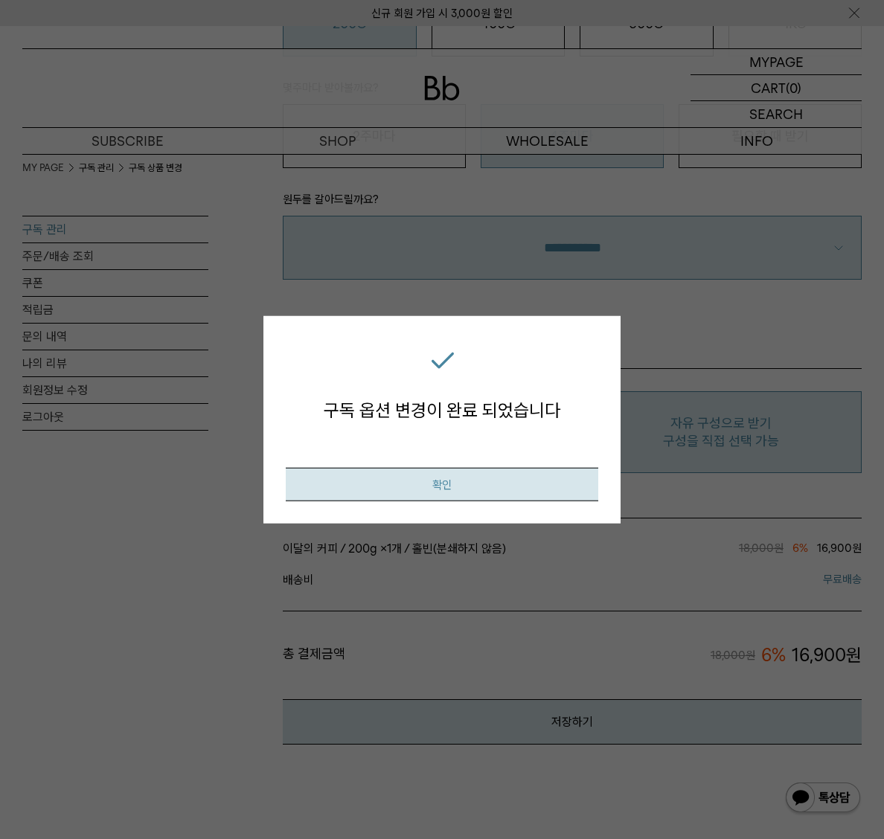
click at [457, 480] on button "확인" at bounding box center [442, 483] width 312 height 33
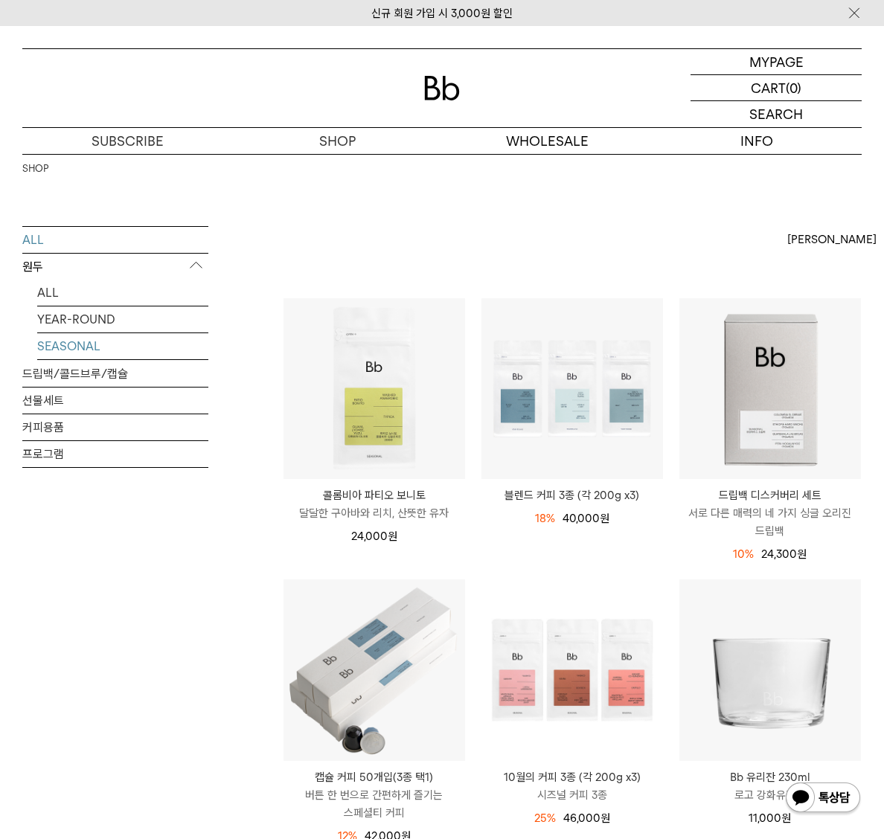
click at [65, 342] on link "SEASONAL" at bounding box center [122, 346] width 171 height 26
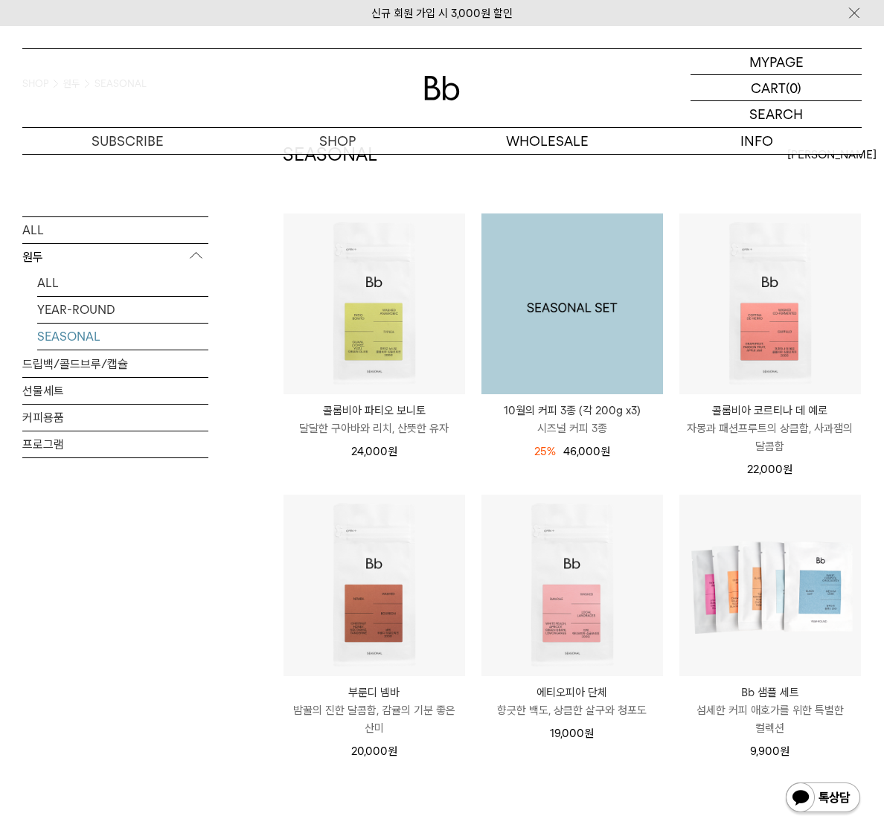
scroll to position [124, 0]
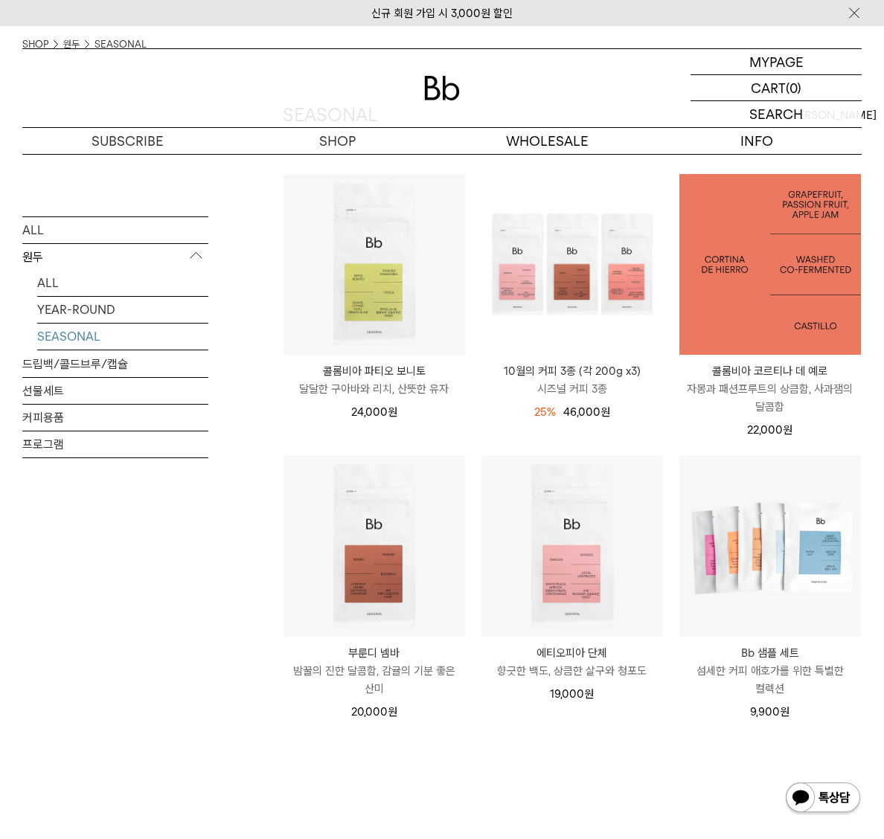
click at [791, 305] on img at bounding box center [769, 264] width 181 height 181
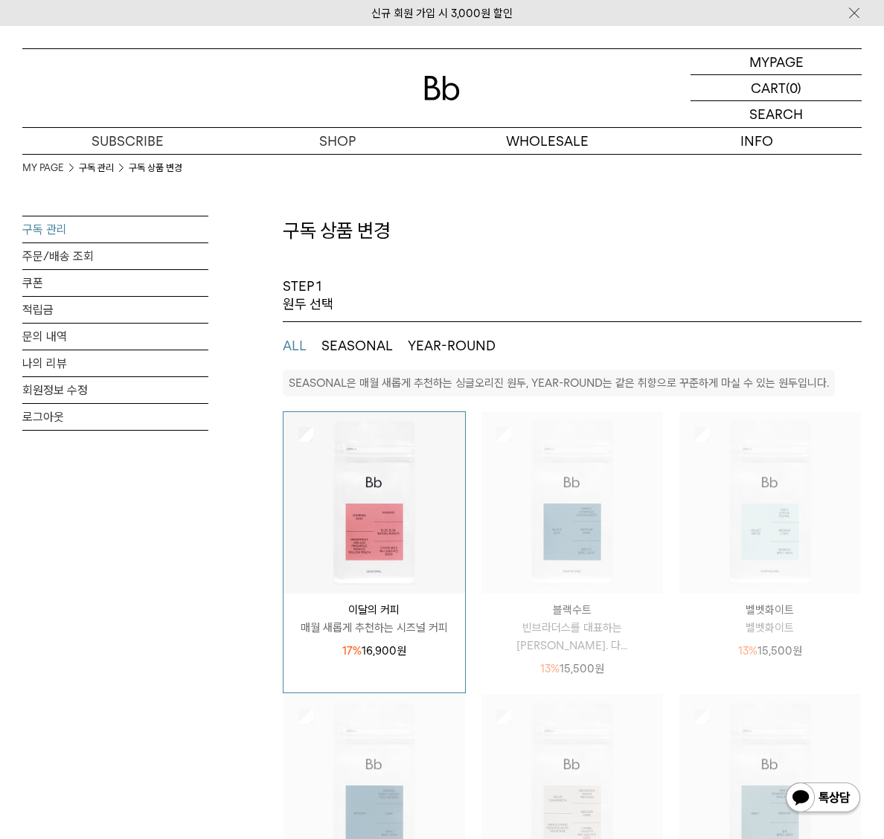
select select "**"
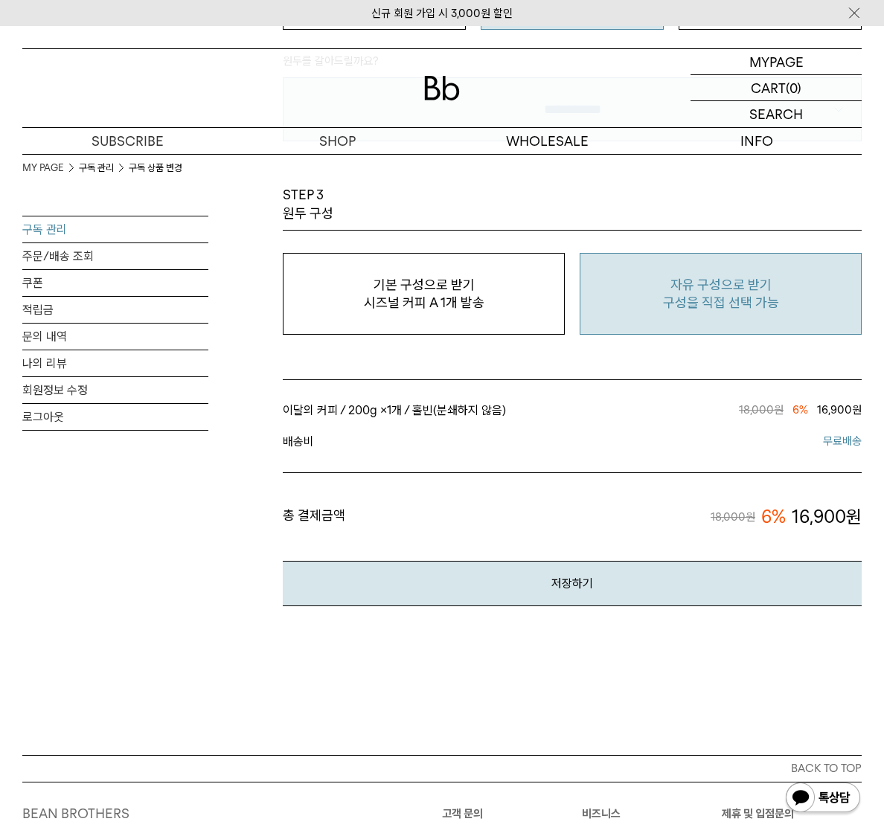
scroll to position [1252, 0]
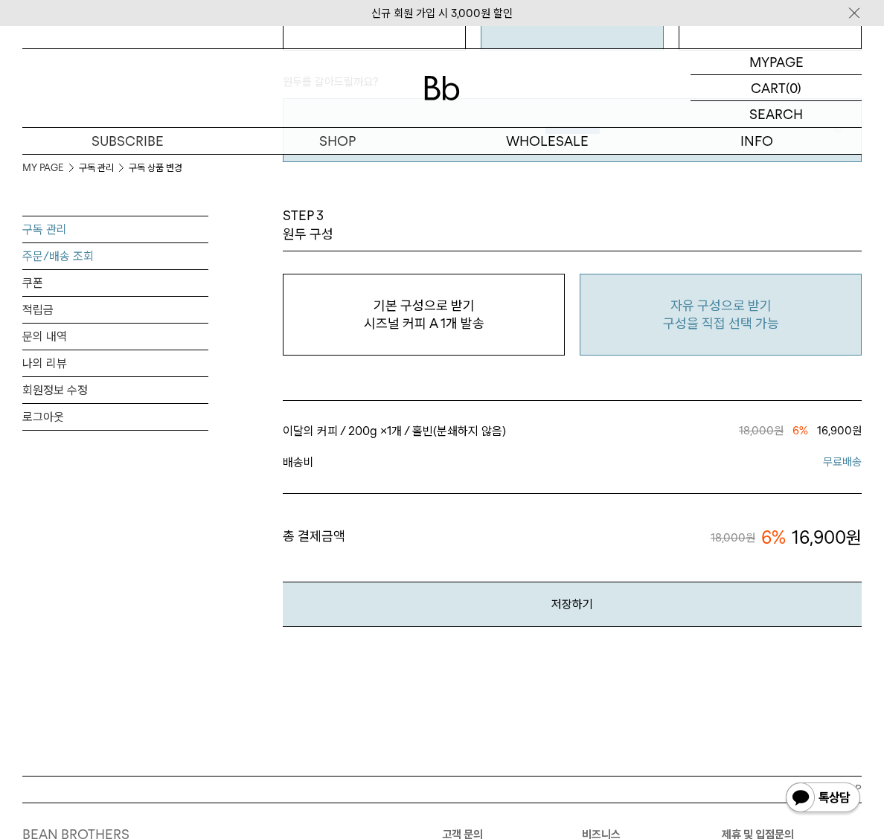
click at [48, 254] on link "주문/배송 조회" at bounding box center [115, 256] width 186 height 26
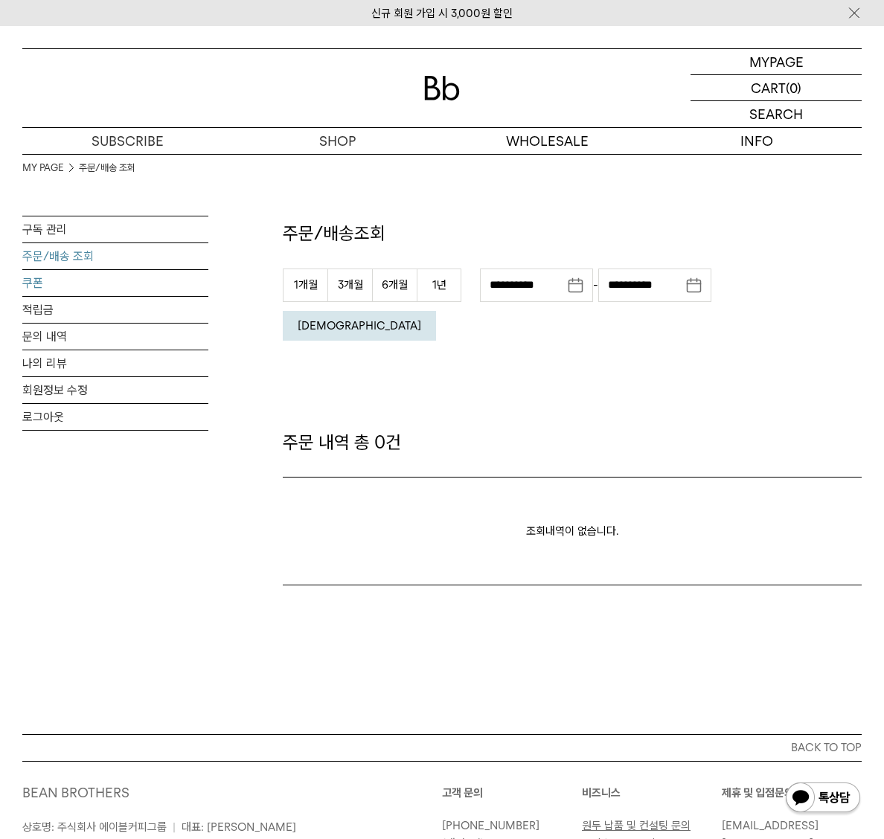
click at [50, 270] on link "쿠폰" at bounding box center [115, 283] width 186 height 26
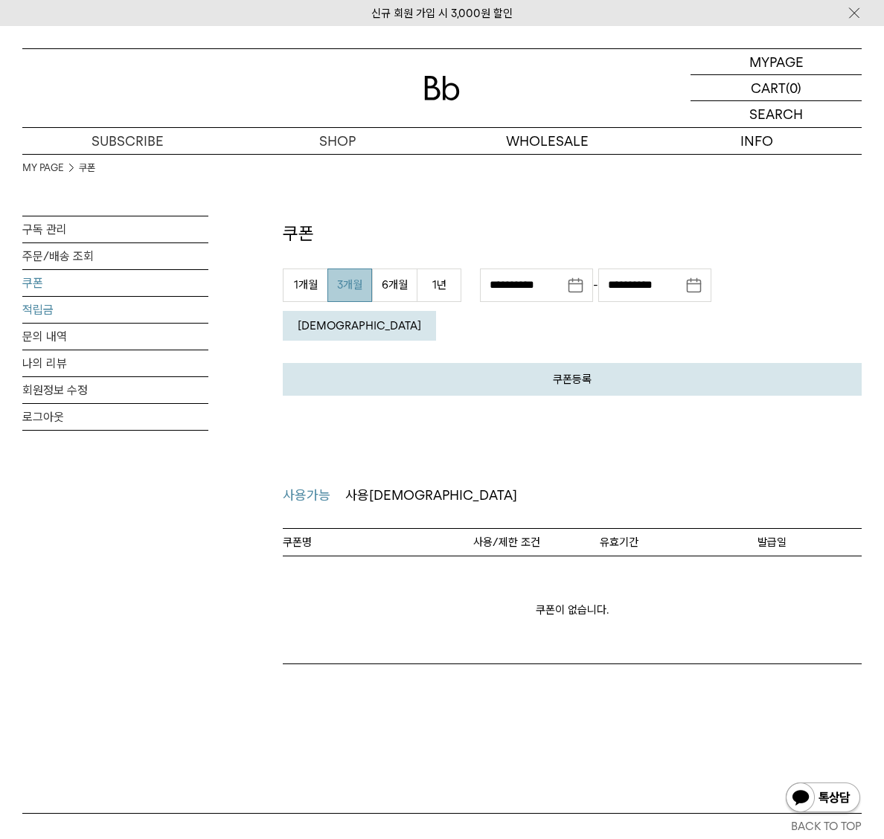
click at [48, 307] on link "적립금" at bounding box center [115, 310] width 186 height 26
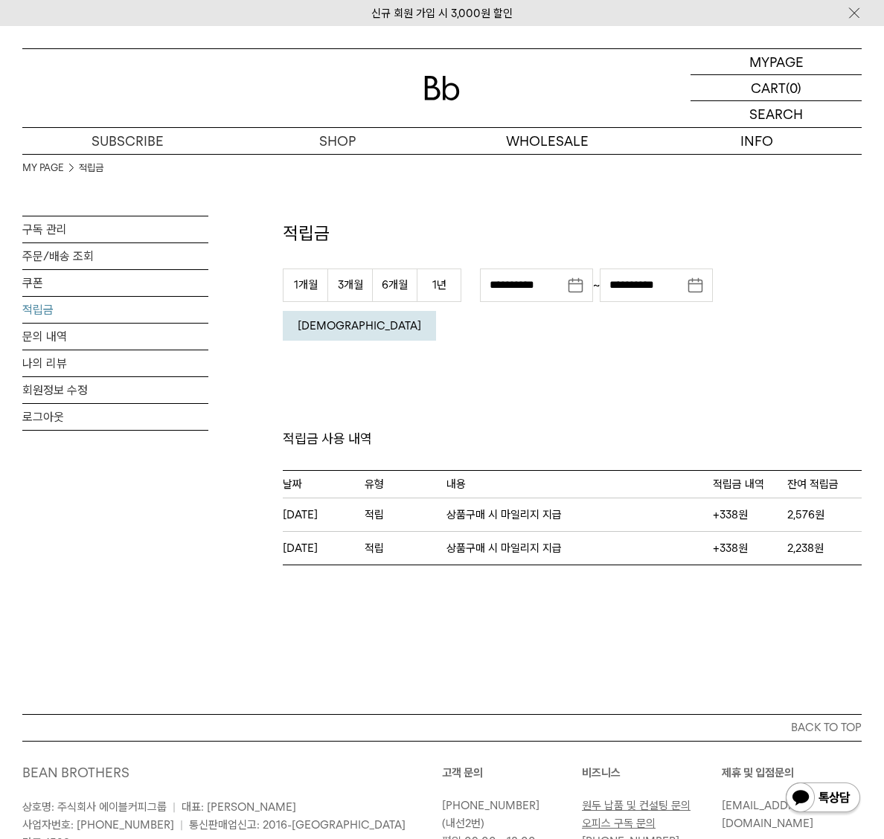
click at [562, 386] on div "적립금 사용가능한 적립금 2,576원 1개월 3개월 6개월 1년 ***** *** *** *** ** ~" at bounding box center [572, 393] width 579 height 344
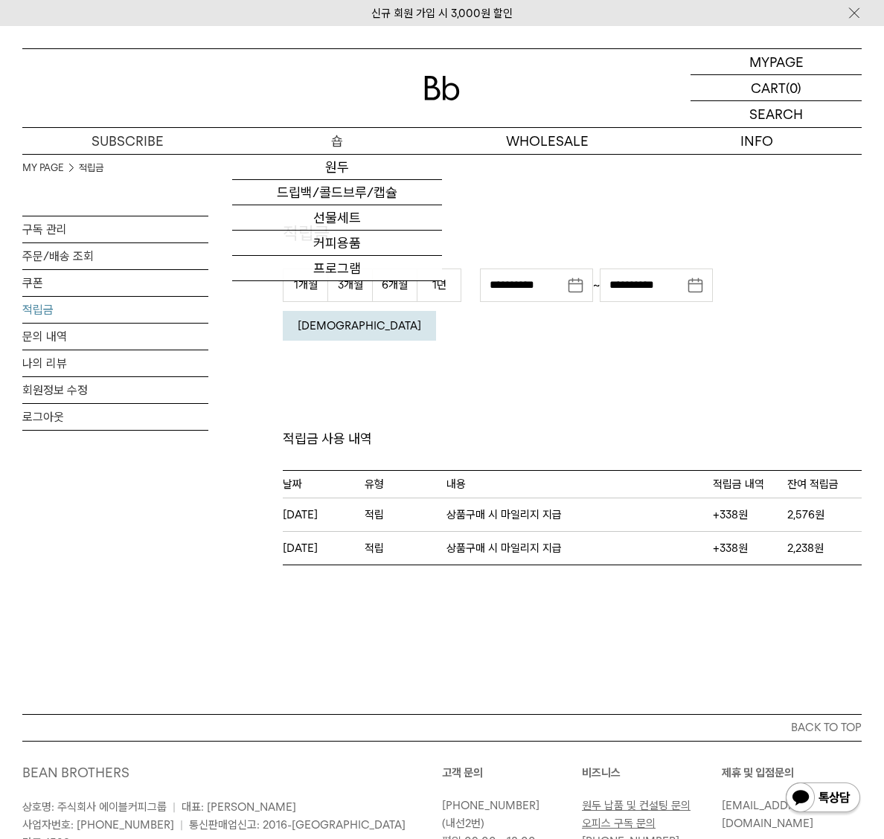
click at [359, 138] on p "숍" at bounding box center [337, 141] width 210 height 26
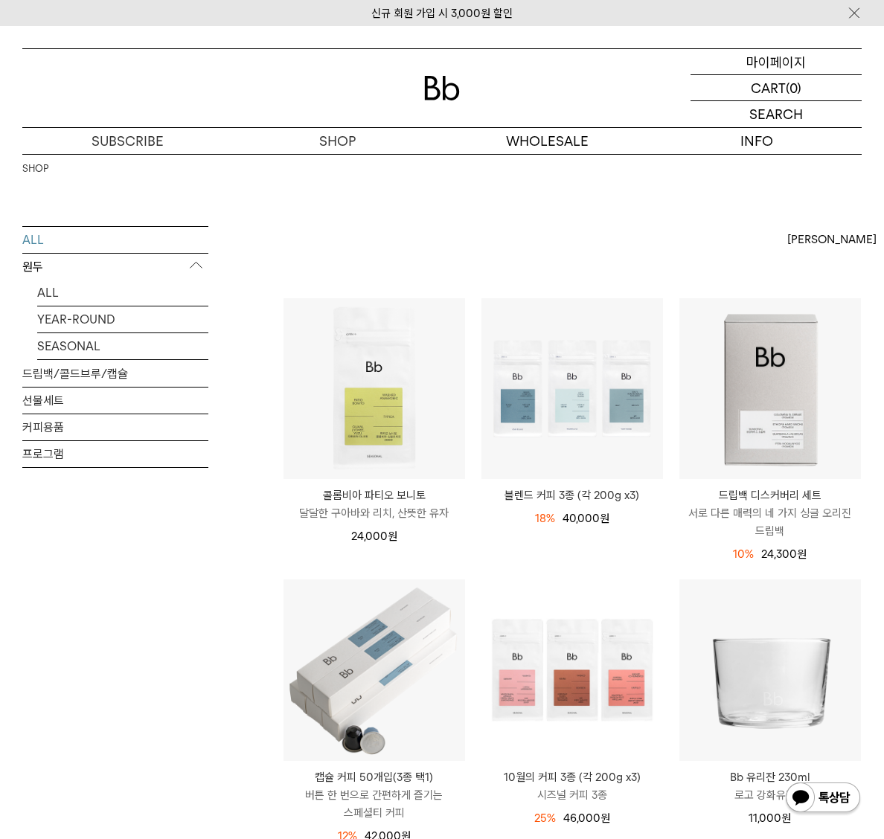
click at [770, 62] on p "마이페이지" at bounding box center [775, 61] width 59 height 25
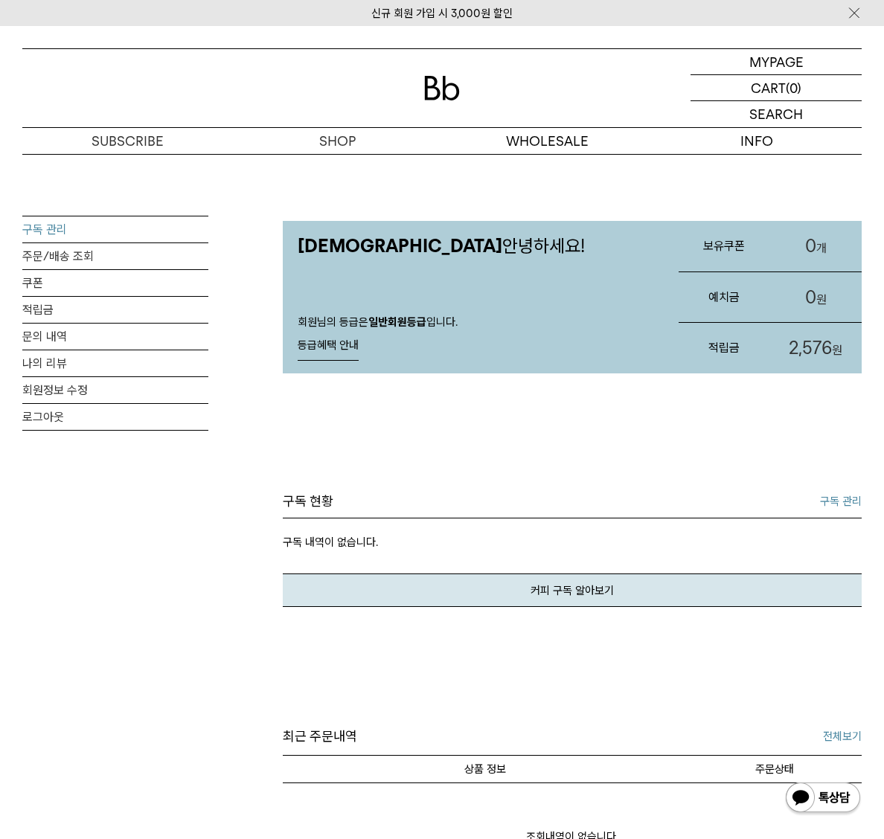
click at [44, 228] on link "구독 관리" at bounding box center [115, 229] width 186 height 26
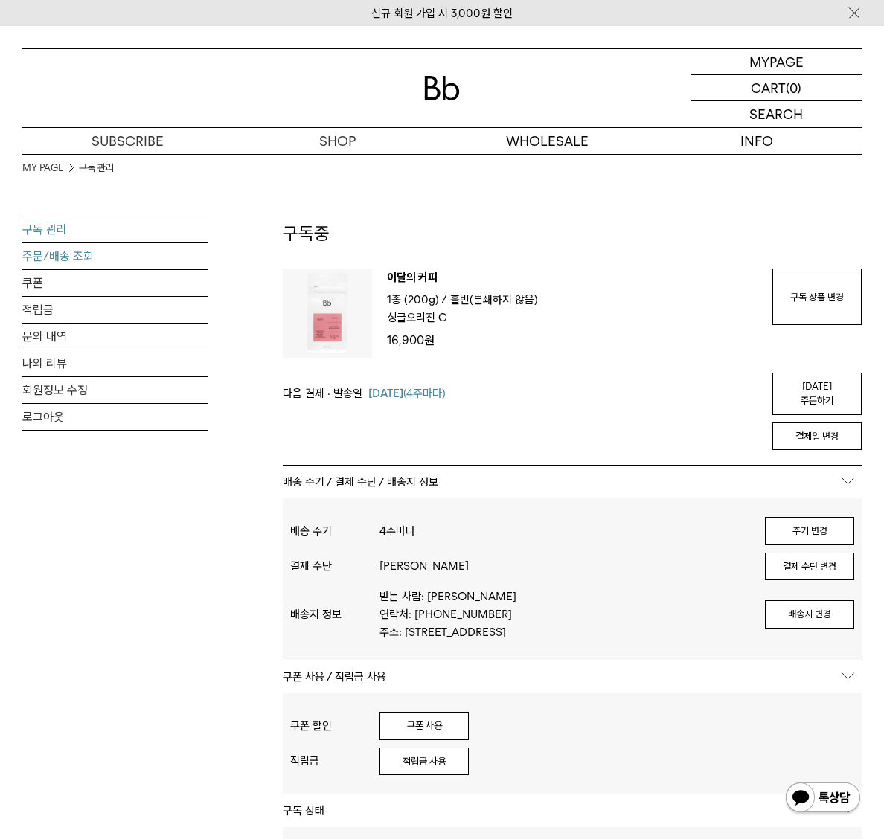
click at [69, 260] on link "주문/배송 조회" at bounding box center [115, 256] width 186 height 26
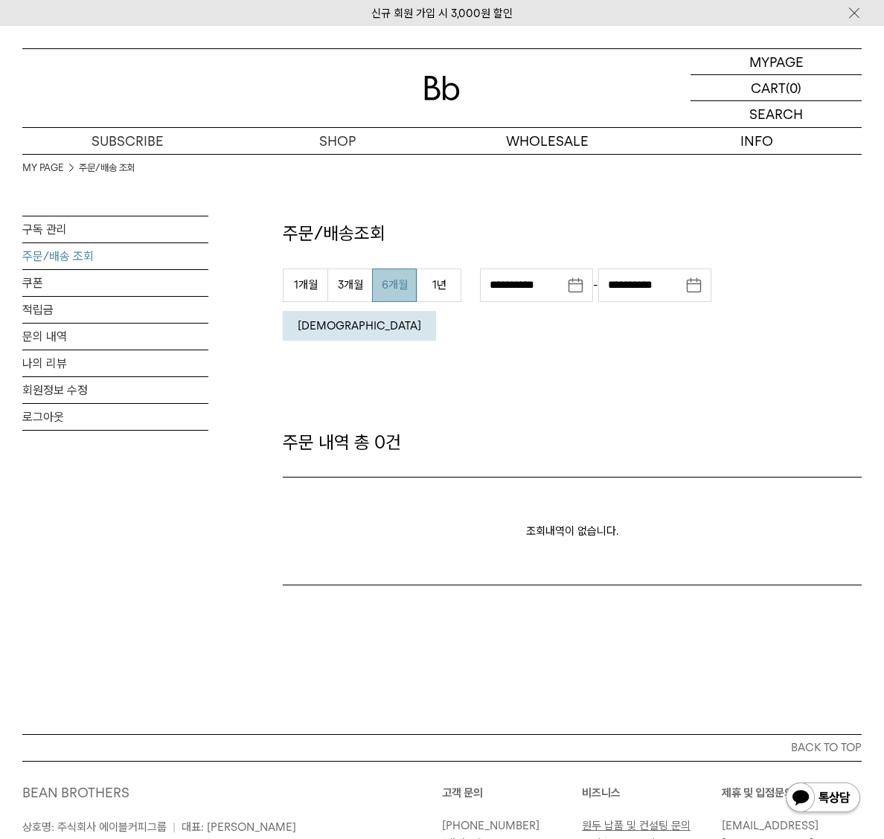
click at [383, 280] on button "6개월" at bounding box center [394, 284] width 45 height 33
type input "**********"
click at [436, 311] on button "조회" at bounding box center [359, 326] width 153 height 30
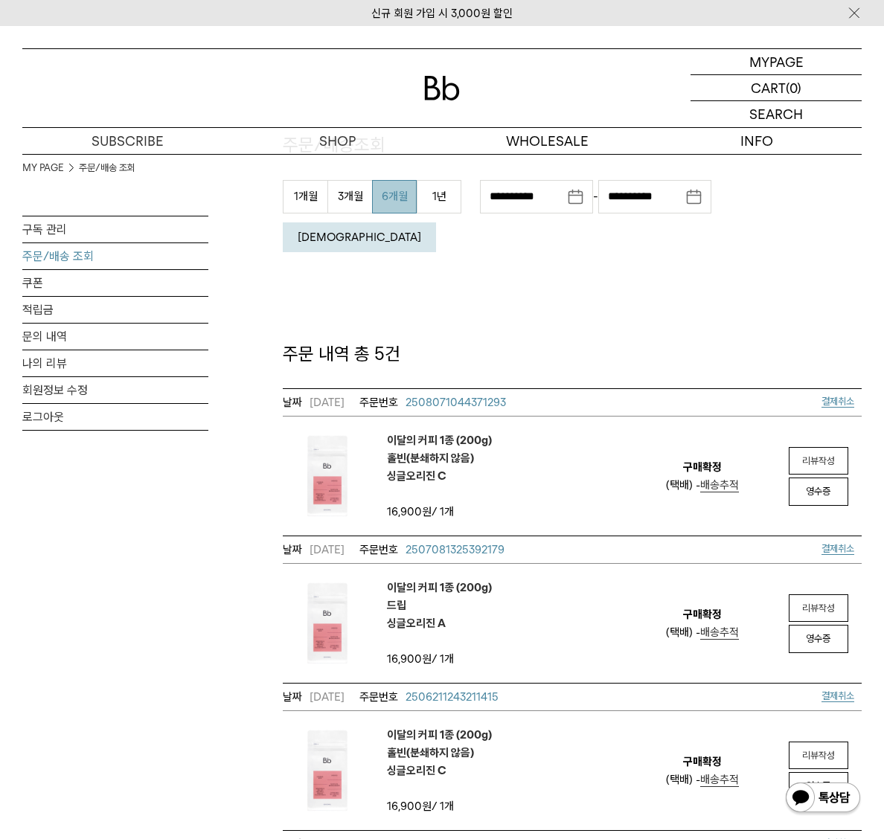
scroll to position [59, 0]
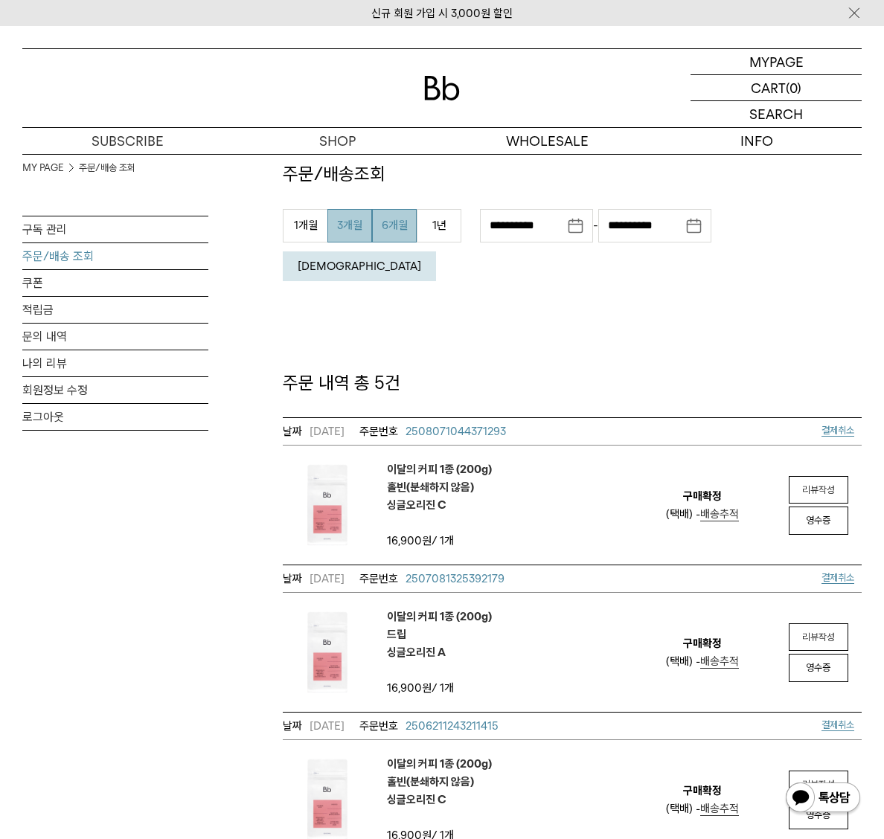
click at [359, 228] on button "3개월" at bounding box center [349, 225] width 45 height 33
type input "**********"
click at [436, 251] on button "조회" at bounding box center [359, 266] width 153 height 30
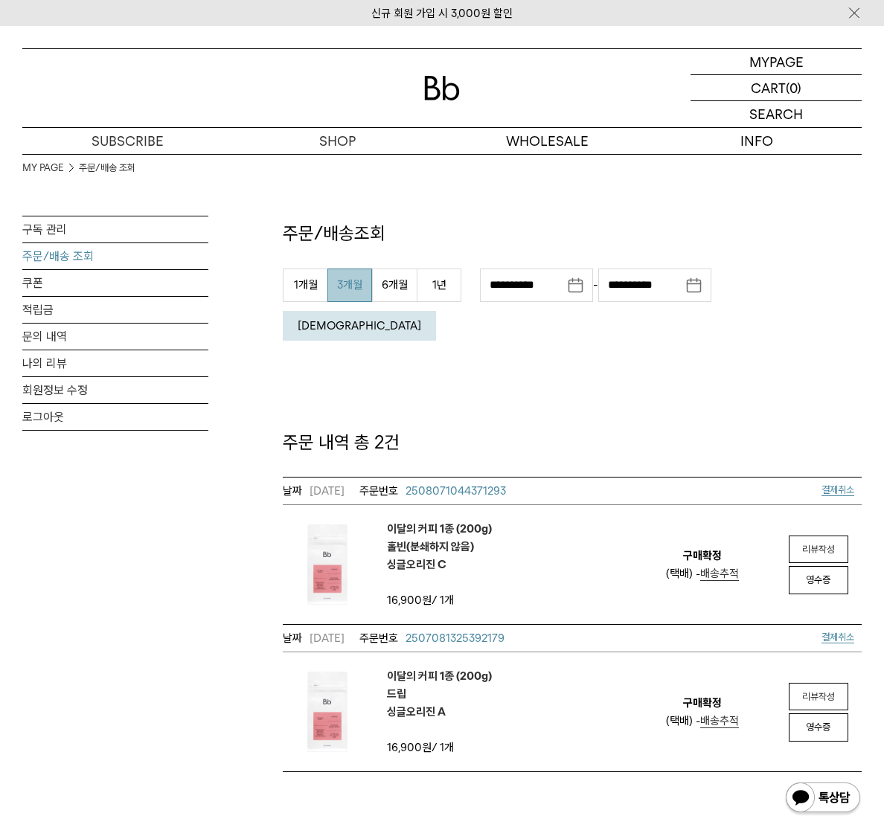
click at [710, 567] on span "배송추적" at bounding box center [719, 573] width 39 height 13
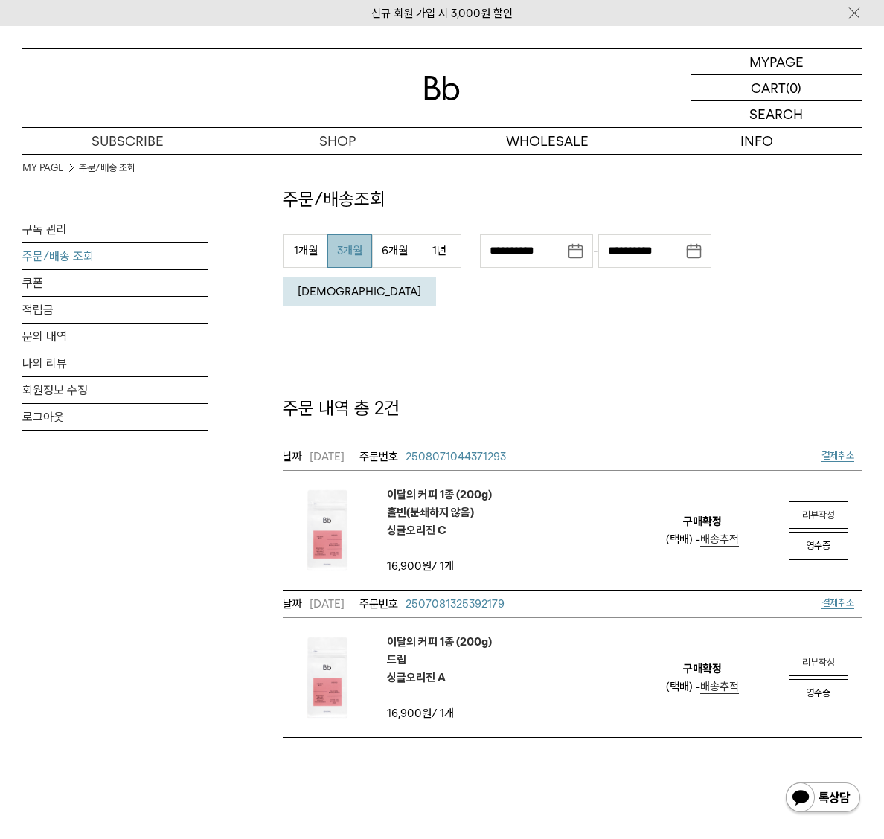
scroll to position [141, 0]
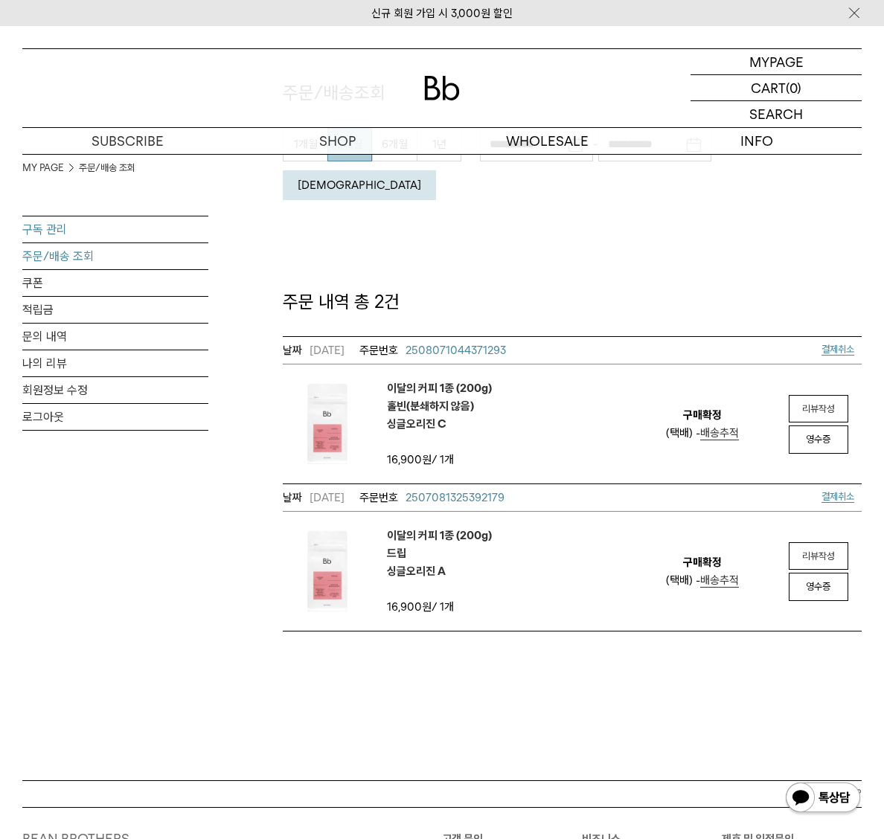
click at [48, 226] on link "구독 관리" at bounding box center [115, 229] width 186 height 26
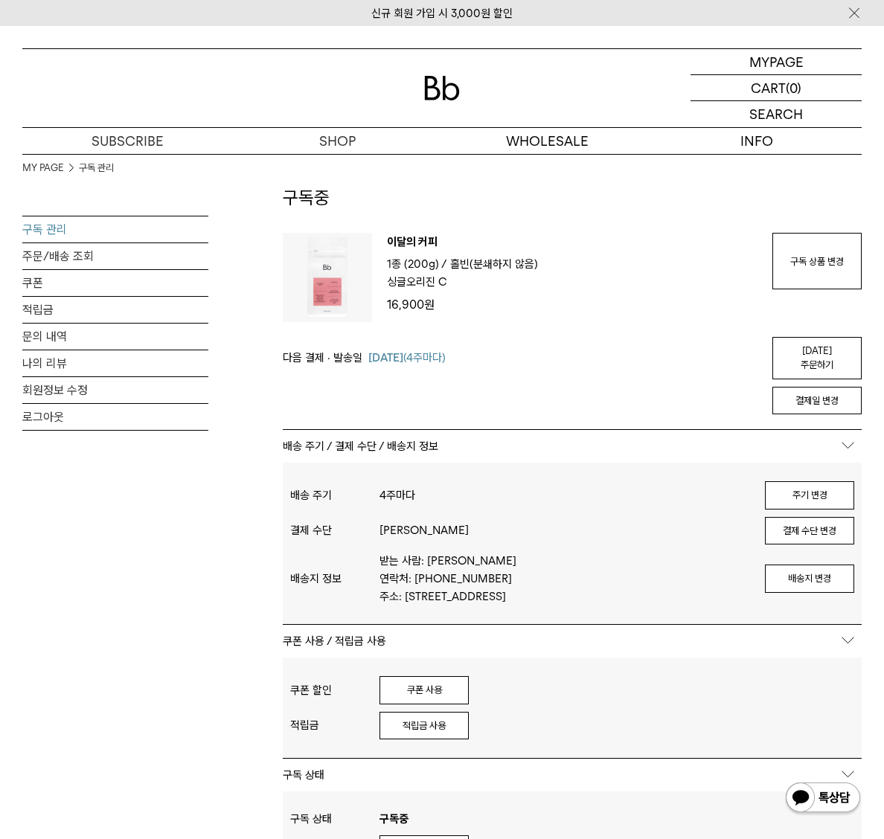
scroll to position [30, 0]
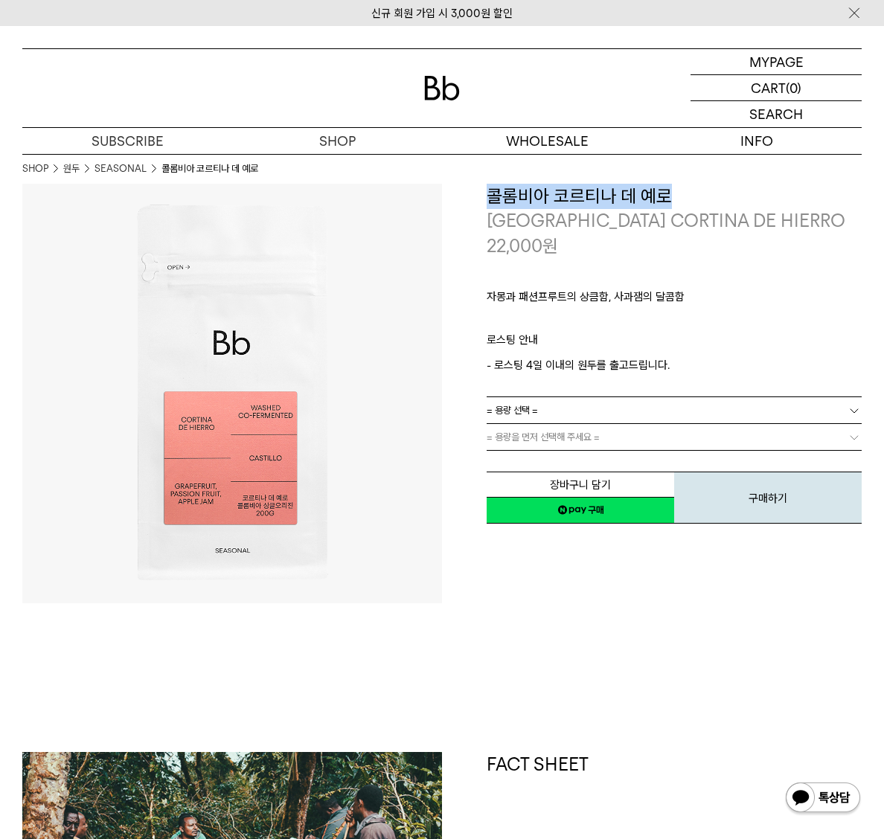
drag, startPoint x: 728, startPoint y: 196, endPoint x: 480, endPoint y: 194, distance: 248.4
click at [480, 194] on div "**********" at bounding box center [651, 355] width 419 height 342
copy h3 "콜롬비아 코르티나 데 예로"
